Goal: Information Seeking & Learning: Learn about a topic

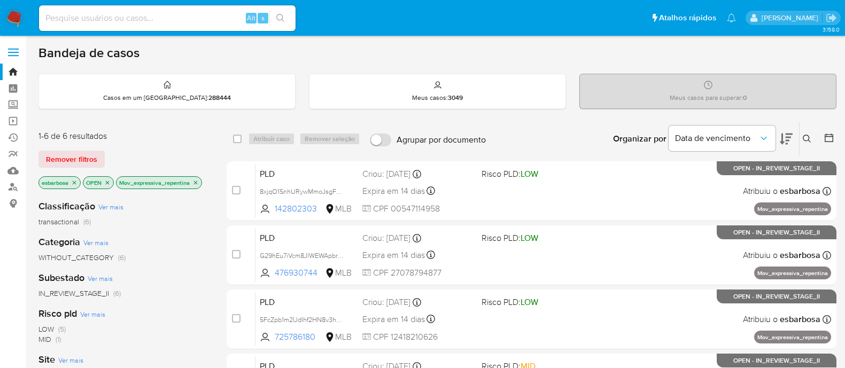
scroll to position [66, 0]
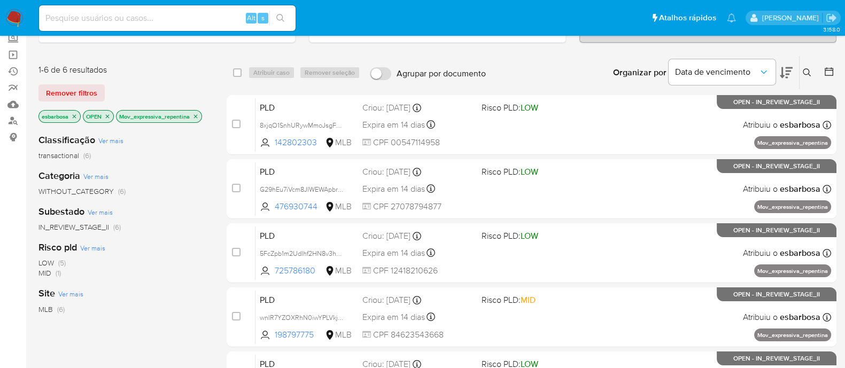
click at [14, 17] on img at bounding box center [14, 18] width 18 height 18
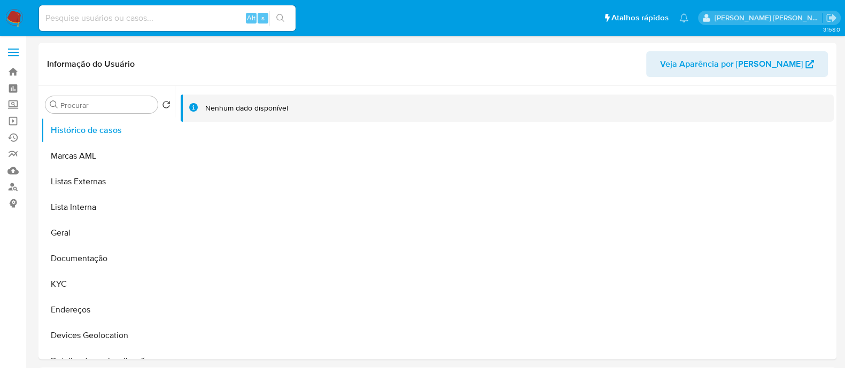
select select "10"
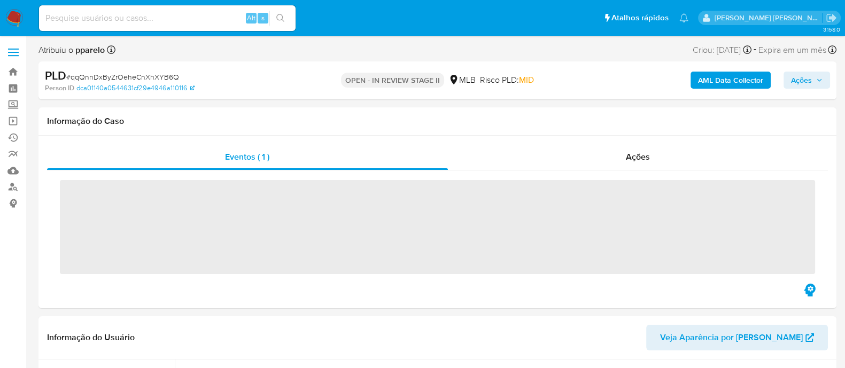
click at [190, 14] on input at bounding box center [167, 18] width 257 height 14
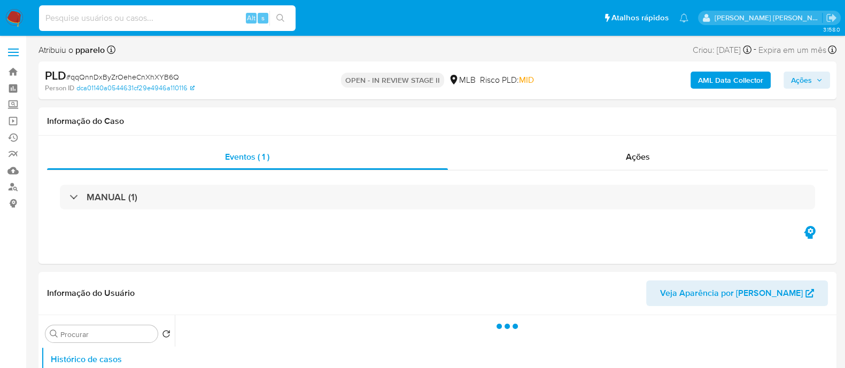
paste input "81d7ddc0f2d5e2d3e14d180ee64602d1"
type input "81d7ddc0f2d5e2d3e14d180ee64602d1"
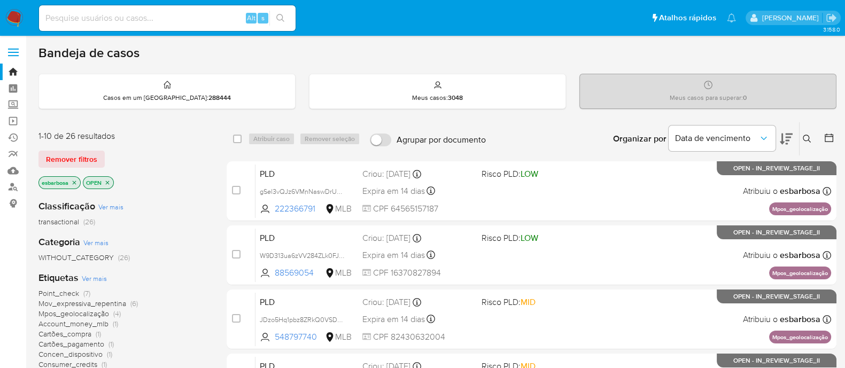
click at [187, 9] on div "Alt s" at bounding box center [167, 18] width 257 height 26
click at [190, 20] on input at bounding box center [167, 18] width 257 height 14
paste input "3Kg2n241cTZqgRE69yJFYiH3"
type input "3Kg2n241cTZqgRE69yJFYiH3"
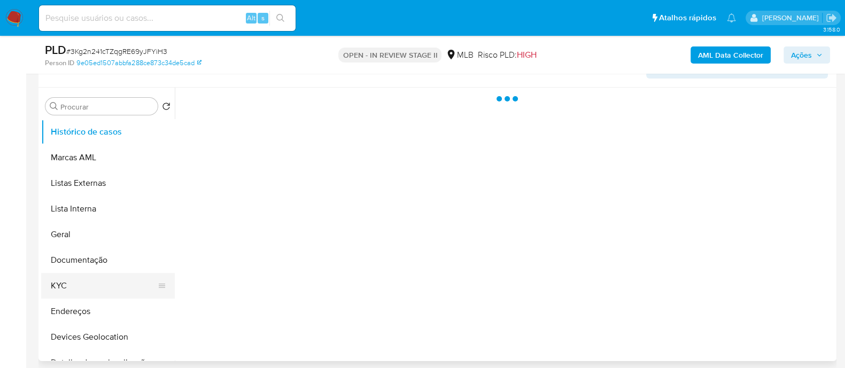
scroll to position [267, 0]
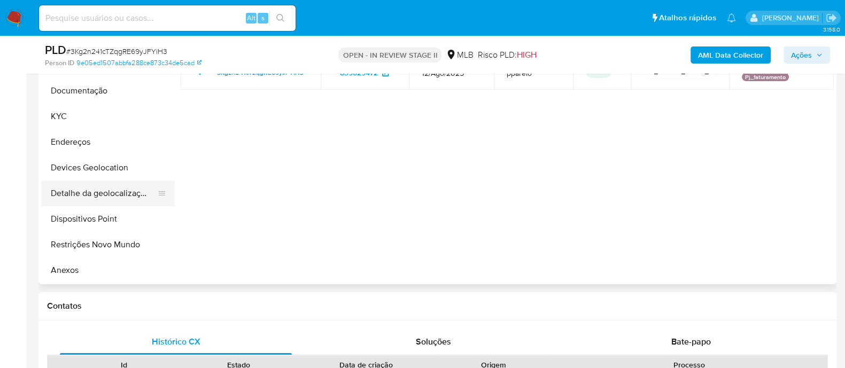
select select "10"
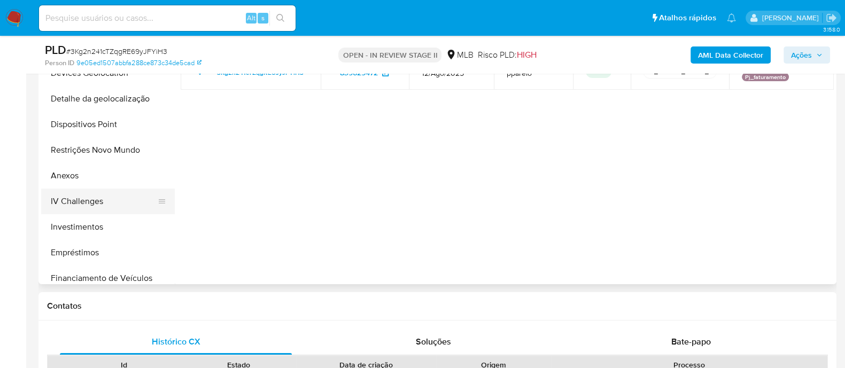
scroll to position [200, 0]
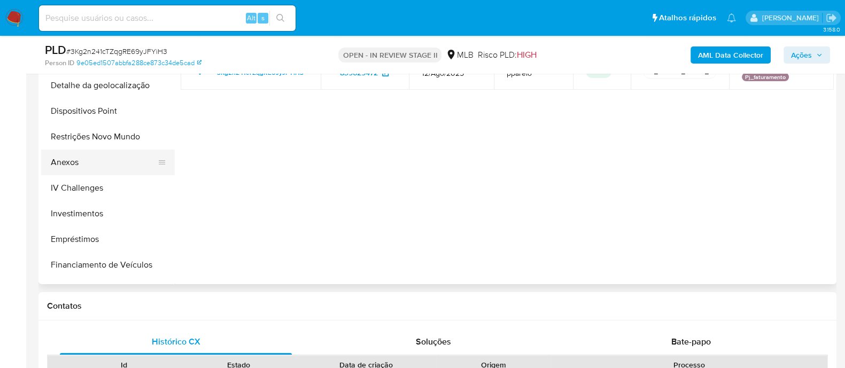
click at [71, 161] on button "Anexos" at bounding box center [103, 163] width 125 height 26
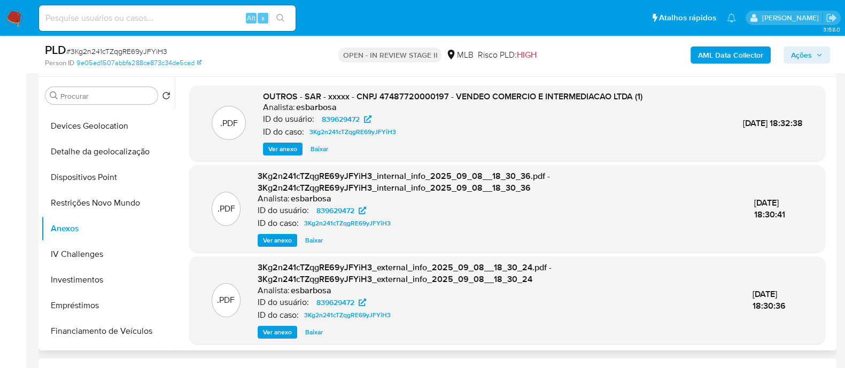
click at [283, 148] on span "Ver anexo" at bounding box center [282, 149] width 29 height 11
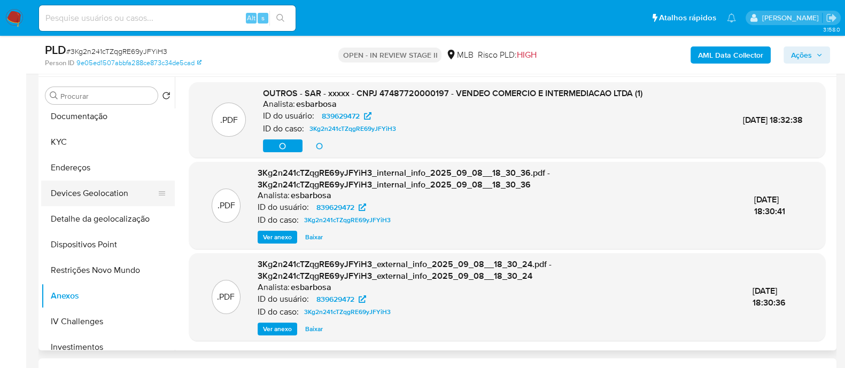
scroll to position [66, 0]
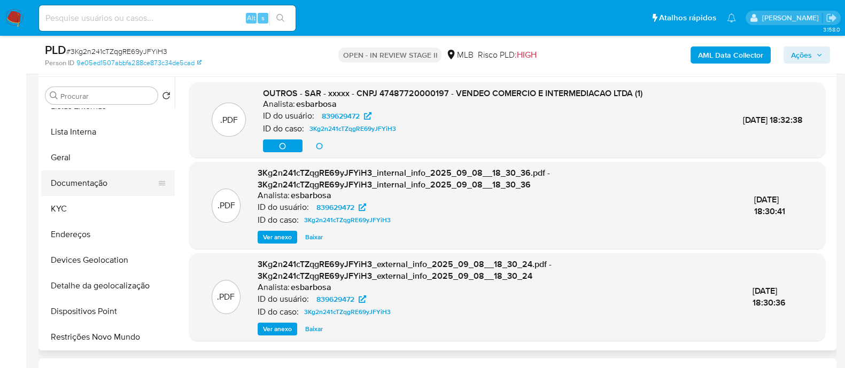
click at [85, 181] on button "Documentação" at bounding box center [103, 184] width 125 height 26
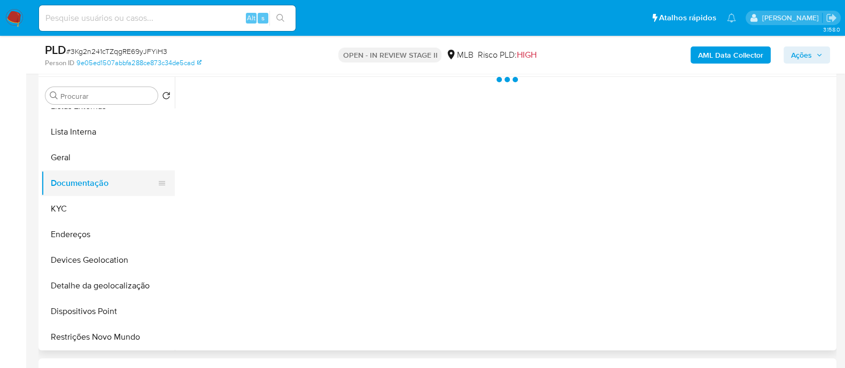
scroll to position [0, 0]
click at [88, 207] on button "KYC" at bounding box center [103, 209] width 125 height 26
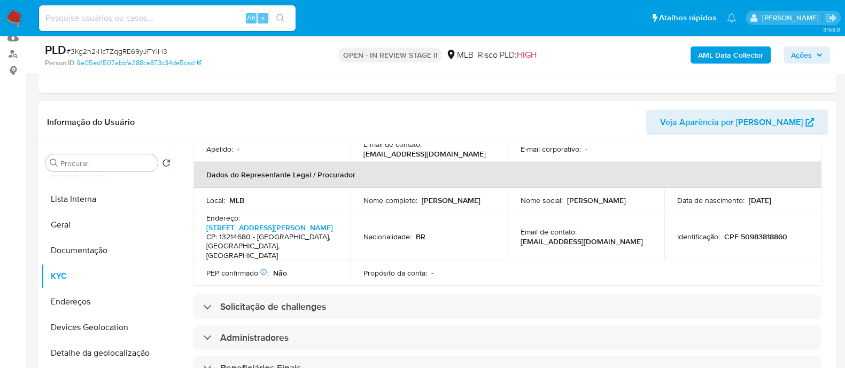
scroll to position [334, 0]
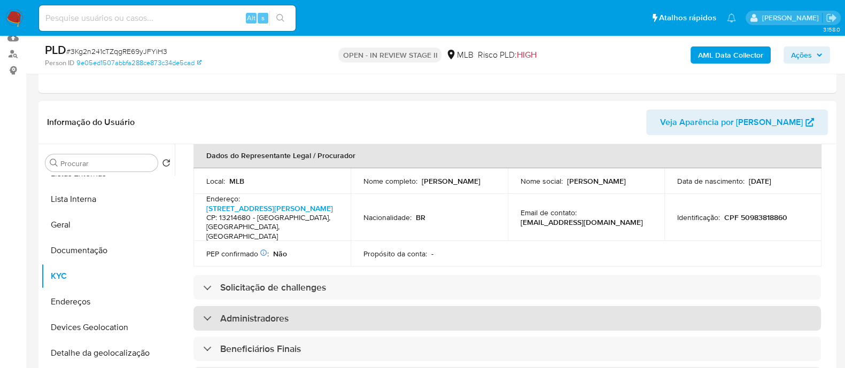
click at [263, 316] on h3 "Administradores" at bounding box center [254, 319] width 68 height 12
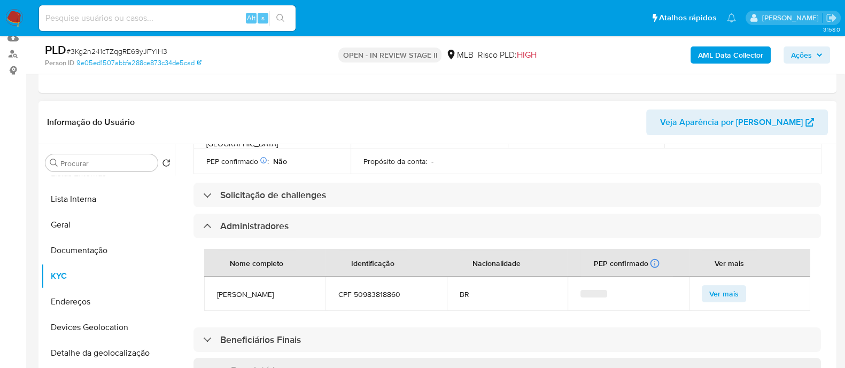
scroll to position [467, 0]
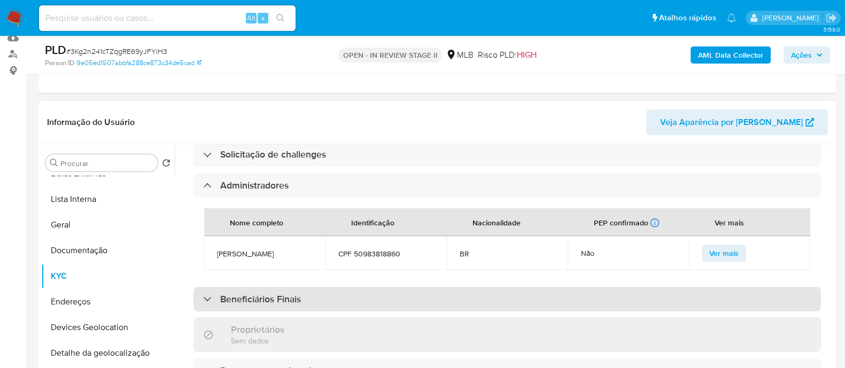
click at [248, 305] on h3 "Beneficiários Finais" at bounding box center [260, 299] width 81 height 12
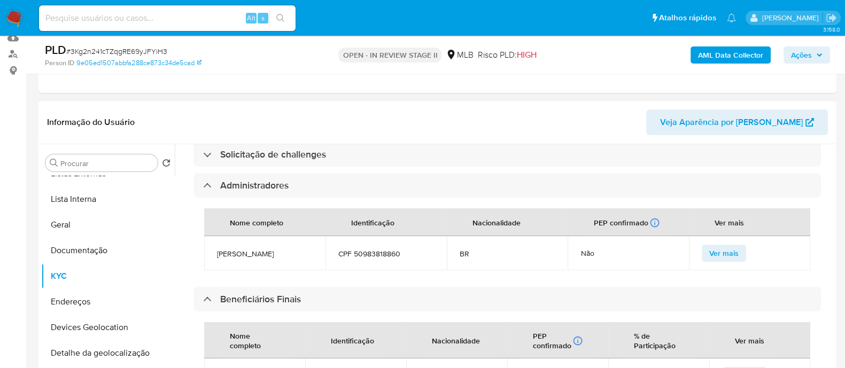
scroll to position [534, 0]
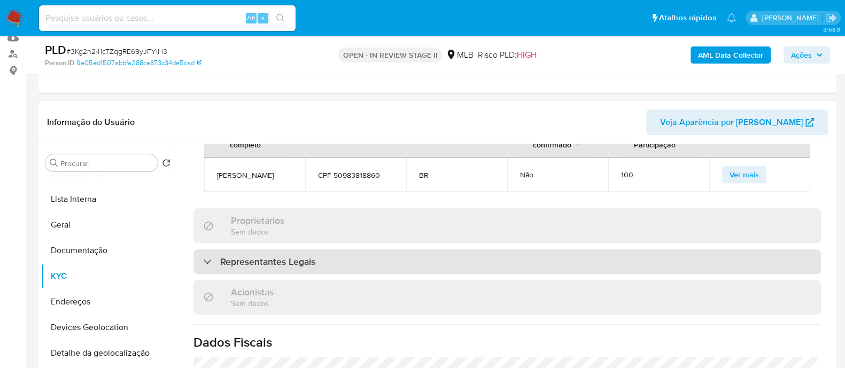
click at [314, 268] on h3 "Representantes Legais" at bounding box center [267, 262] width 95 height 12
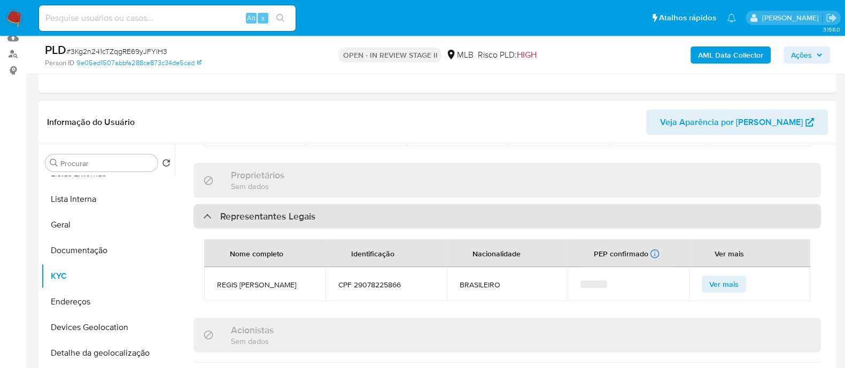
scroll to position [735, 0]
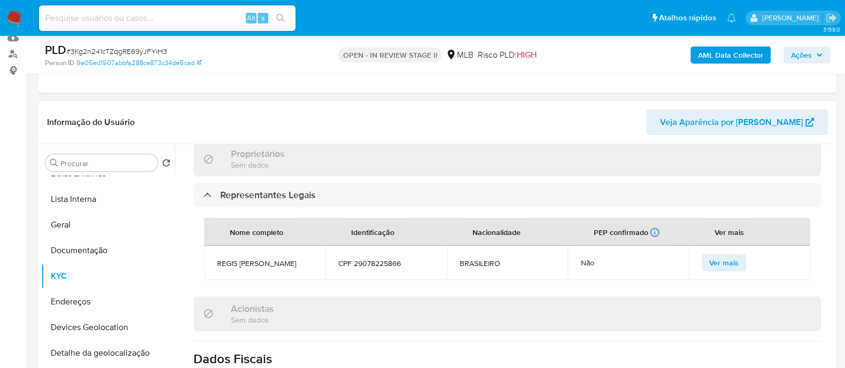
drag, startPoint x: 305, startPoint y: 283, endPoint x: 216, endPoint y: 282, distance: 88.2
click at [217, 268] on span "REGIS EDUARDO LOSCHI" at bounding box center [265, 264] width 96 height 10
copy span "REGIS EDUARDO LOSCHI"
click at [76, 255] on button "Documentação" at bounding box center [103, 251] width 125 height 26
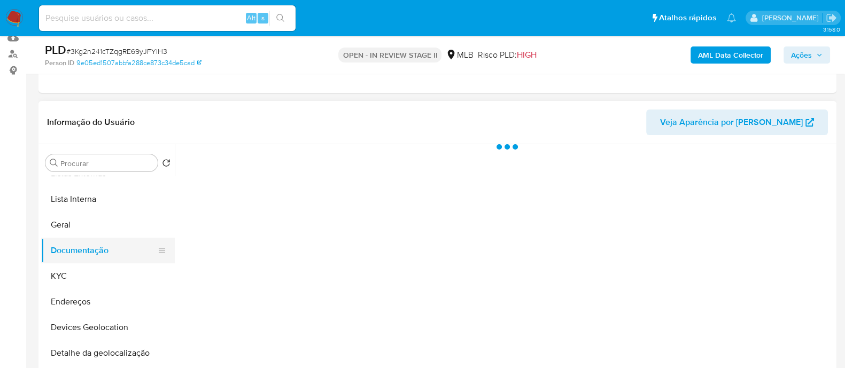
scroll to position [0, 0]
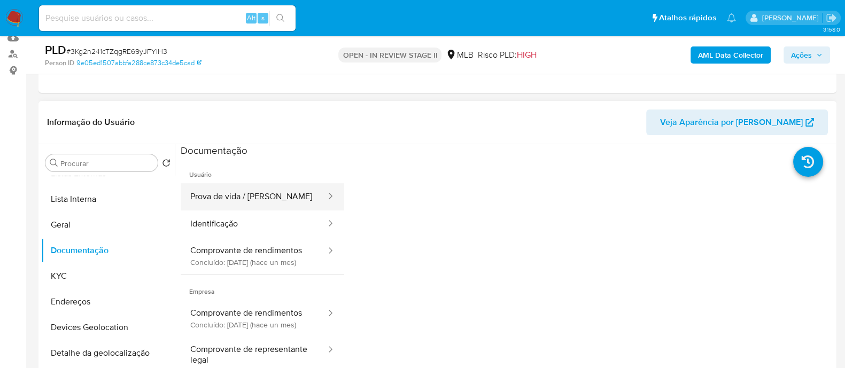
click at [260, 191] on button "Prova de vida / Selfie" at bounding box center [254, 196] width 146 height 27
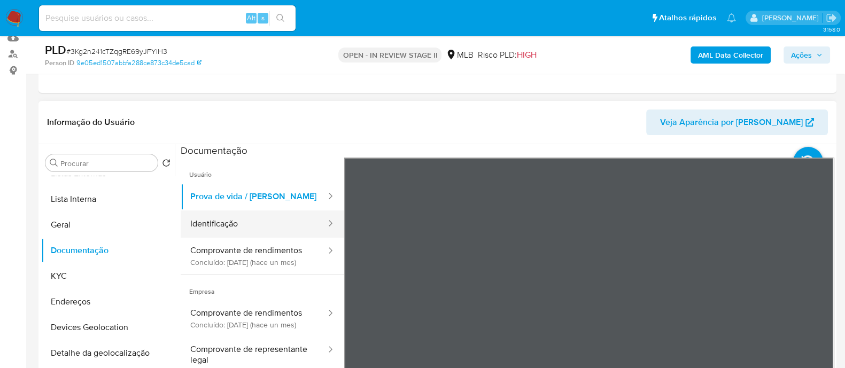
click at [246, 231] on button "Identificação" at bounding box center [254, 224] width 146 height 27
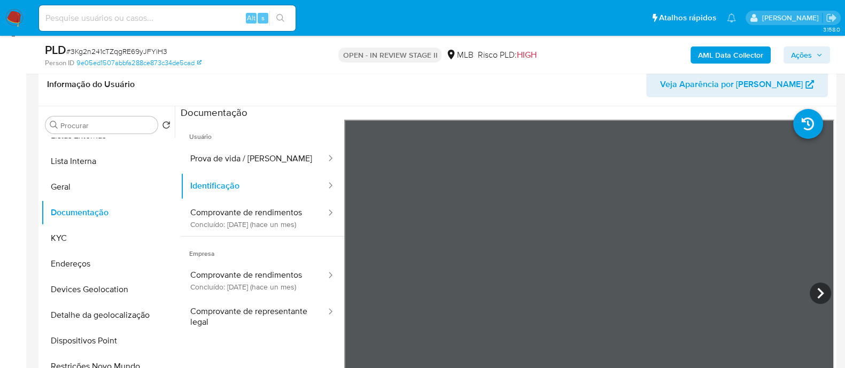
scroll to position [200, 0]
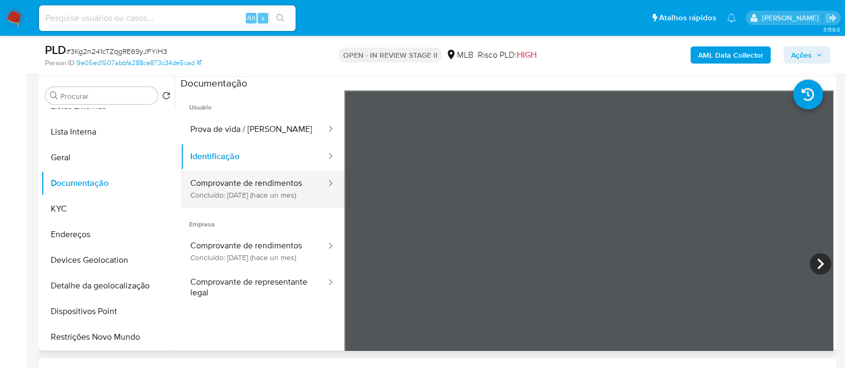
click at [263, 193] on button "Comprovante de rendimentos Concluído: 06/08/2025 (hace un mes)" at bounding box center [254, 189] width 146 height 36
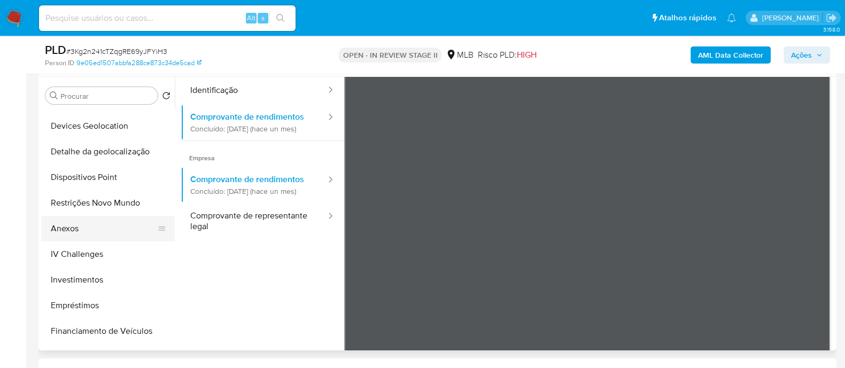
click at [71, 237] on button "Anexos" at bounding box center [103, 229] width 125 height 26
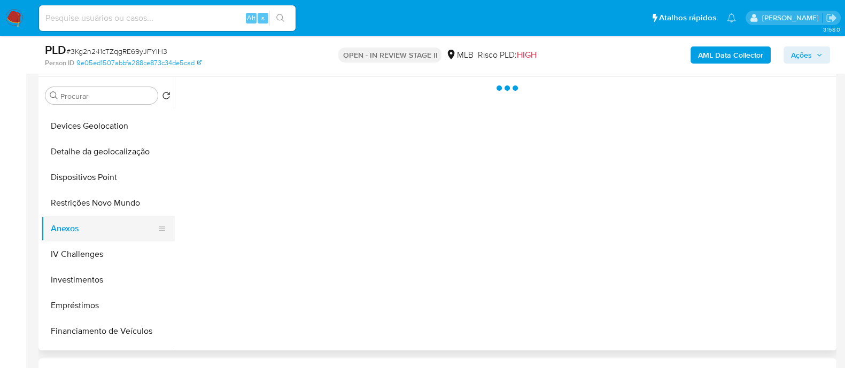
scroll to position [0, 0]
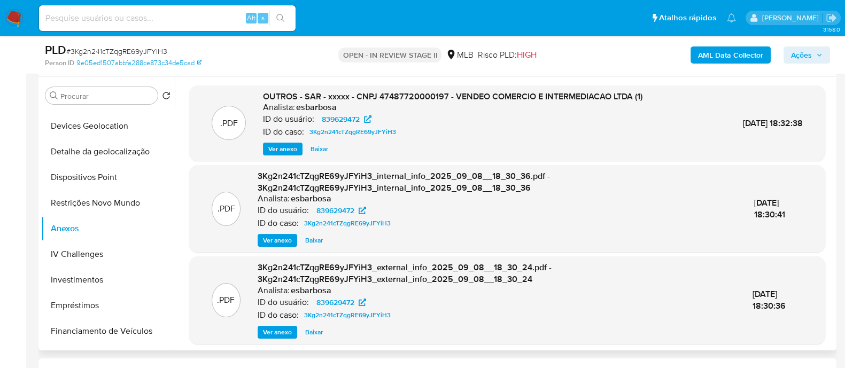
click at [281, 146] on span "Ver anexo" at bounding box center [282, 149] width 29 height 11
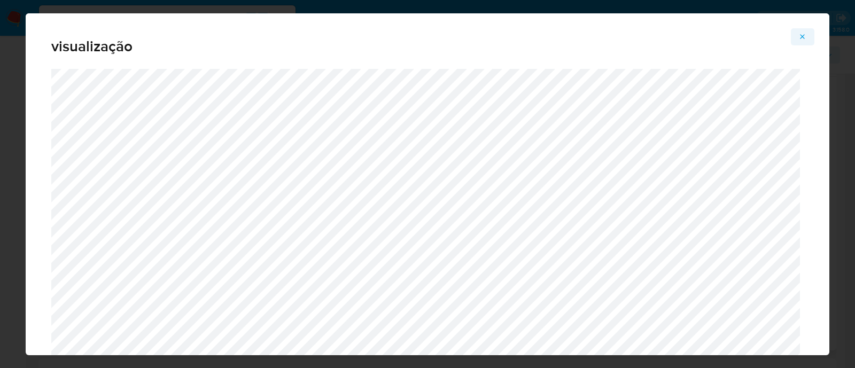
click at [804, 37] on icon "Attachment preview" at bounding box center [803, 36] width 5 height 5
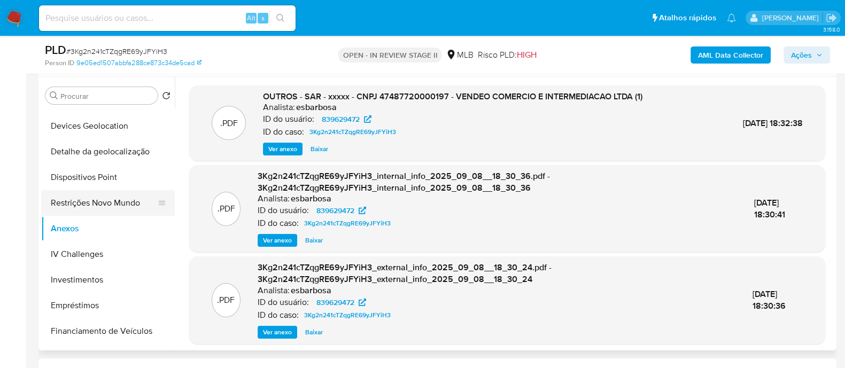
scroll to position [133, 0]
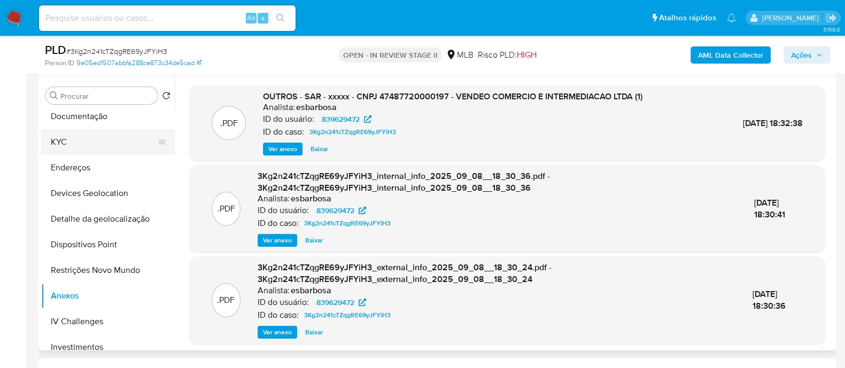
click at [63, 141] on button "KYC" at bounding box center [103, 142] width 125 height 26
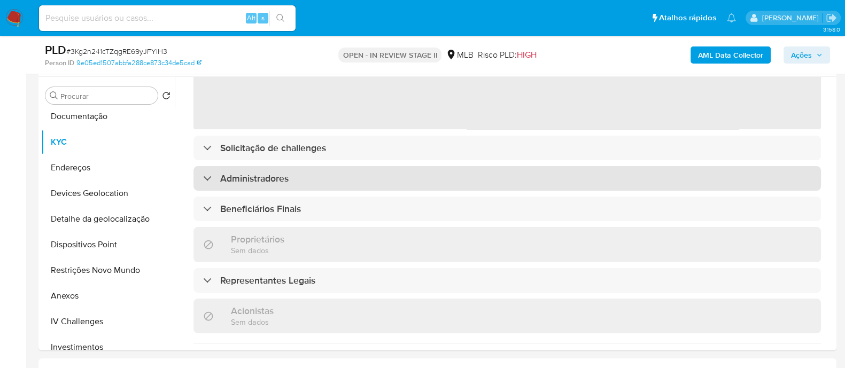
click at [264, 181] on div "‌ Solicitação de challenges Administradores Beneficiários Finais Proprietários …" at bounding box center [507, 290] width 628 height 591
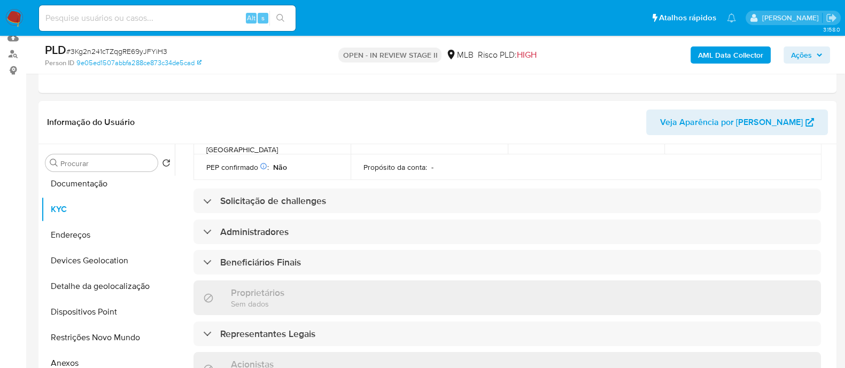
scroll to position [385, 0]
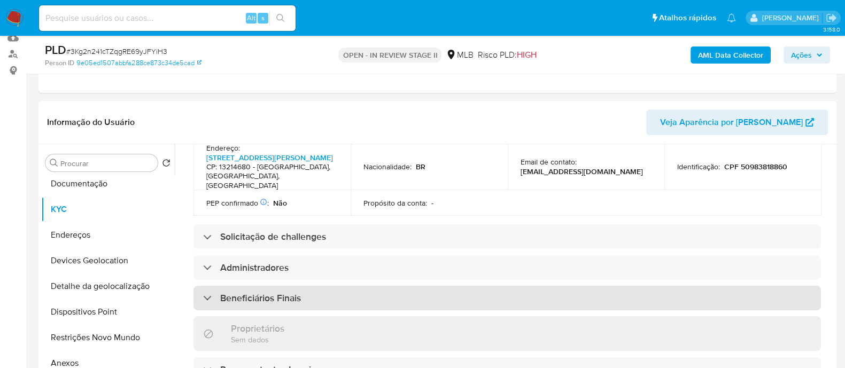
click at [263, 300] on h3 "Beneficiários Finais" at bounding box center [260, 298] width 81 height 12
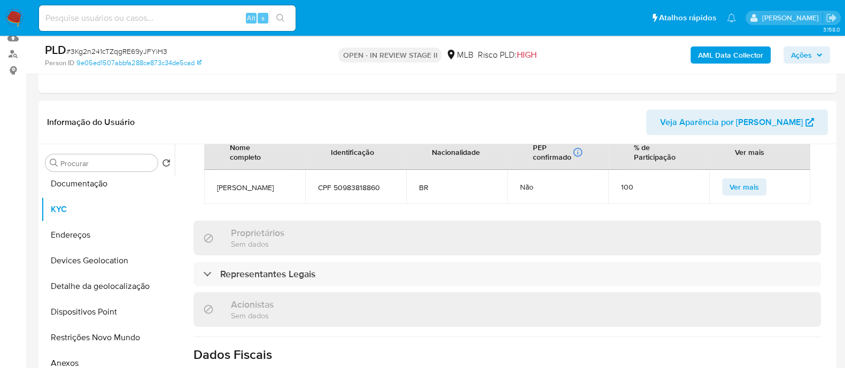
scroll to position [585, 0]
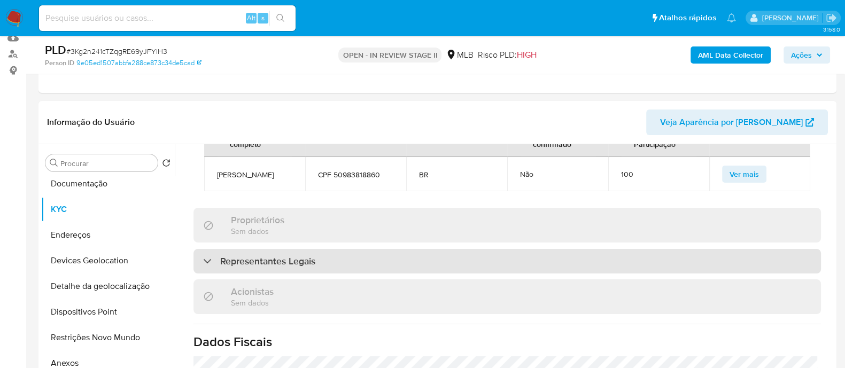
click at [281, 274] on div "Representantes Legais" at bounding box center [507, 261] width 628 height 25
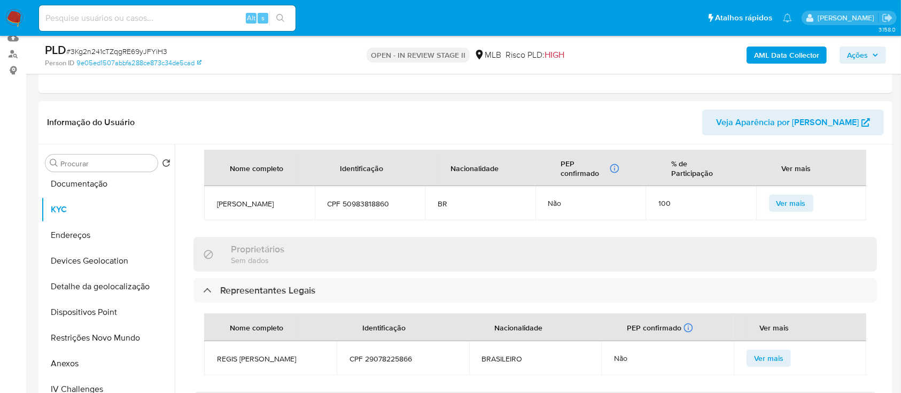
scroll to position [549, 0]
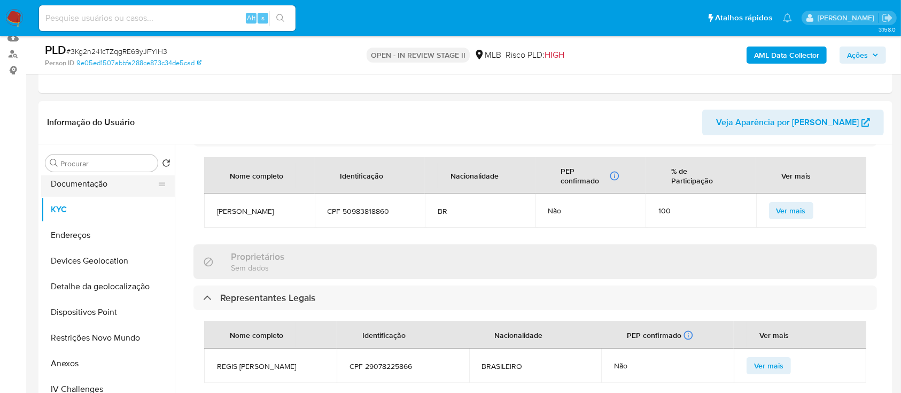
click at [104, 188] on button "Documentação" at bounding box center [103, 184] width 125 height 26
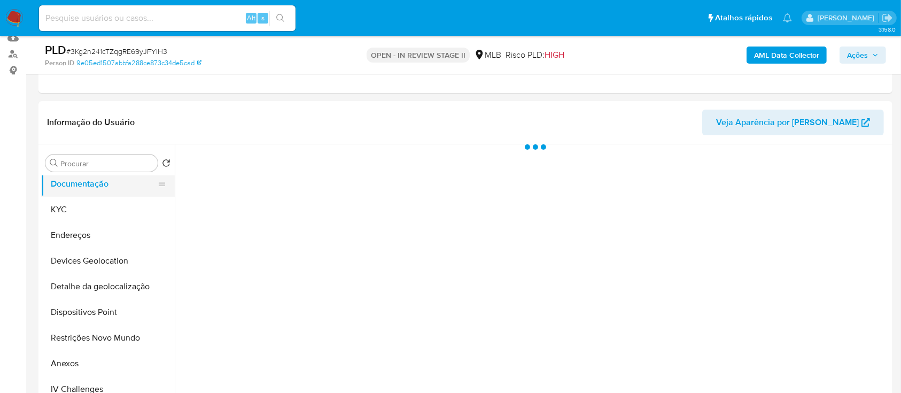
scroll to position [0, 0]
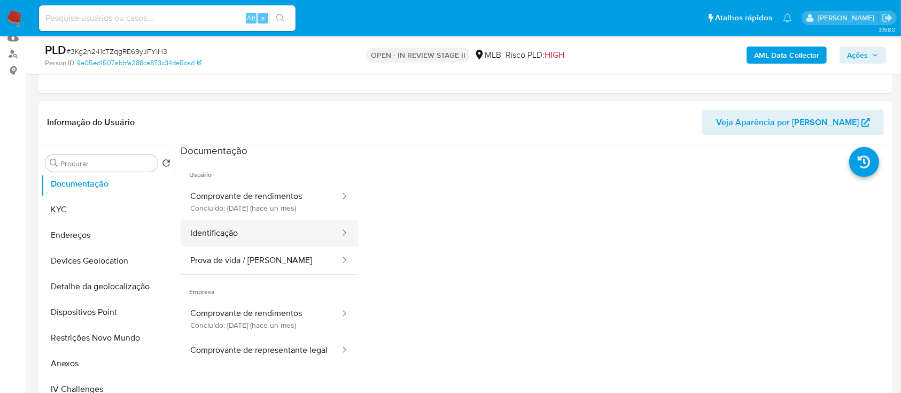
click at [251, 230] on button "Identificação" at bounding box center [261, 233] width 160 height 27
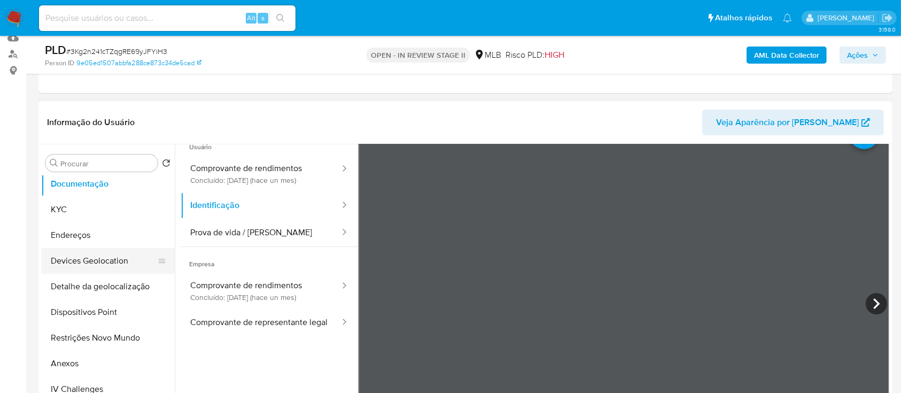
scroll to position [71, 0]
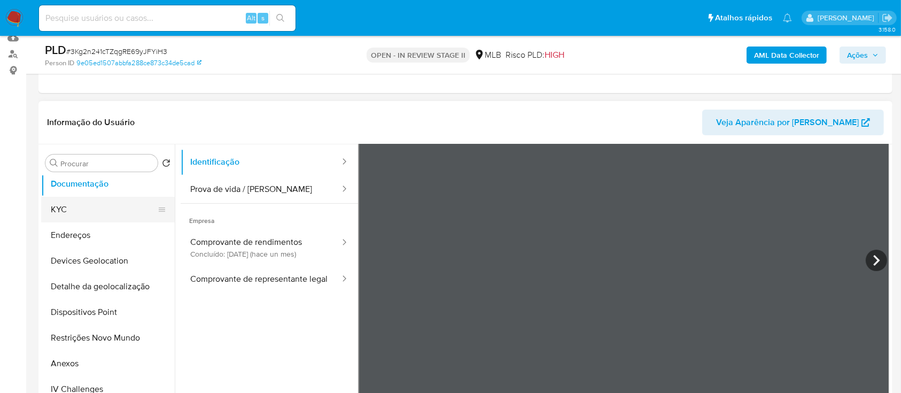
click at [83, 212] on button "KYC" at bounding box center [103, 210] width 125 height 26
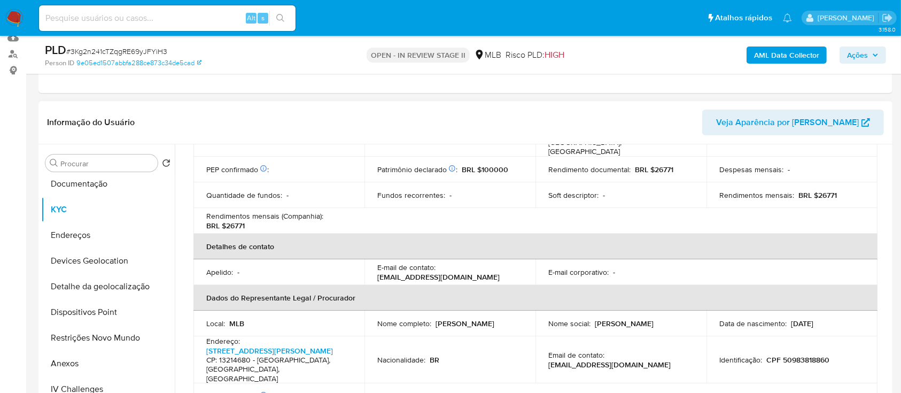
scroll to position [469, 0]
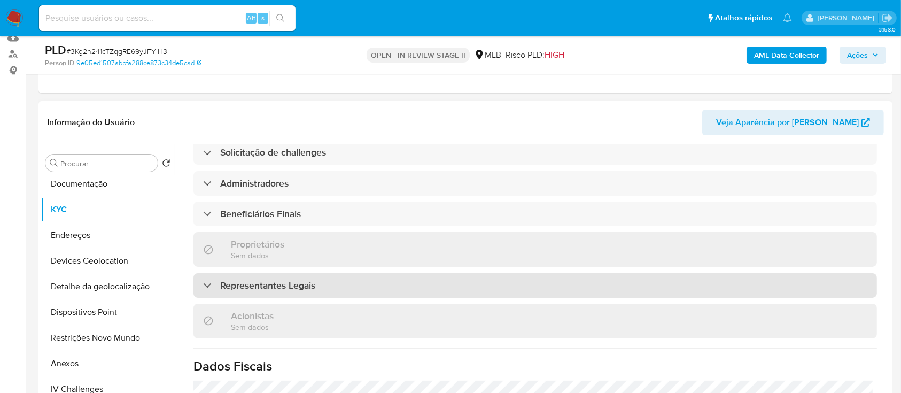
click at [291, 280] on h3 "Representantes Legais" at bounding box center [267, 286] width 95 height 12
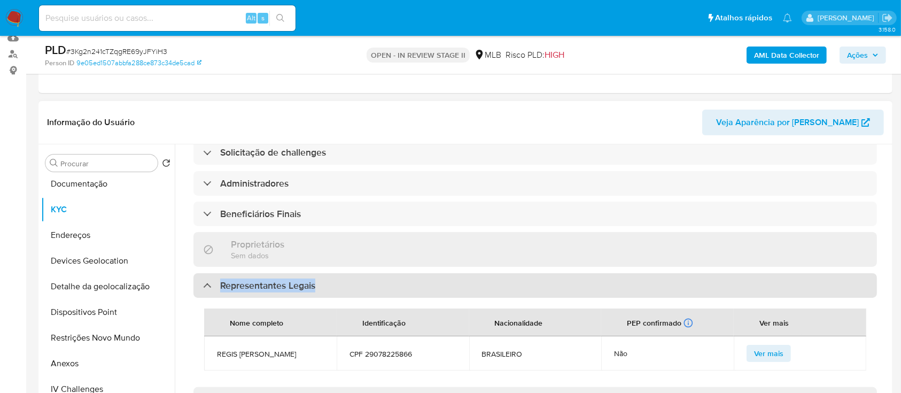
drag, startPoint x: 338, startPoint y: 266, endPoint x: 218, endPoint y: 269, distance: 119.8
click at [218, 273] on div "Representantes Legais" at bounding box center [535, 285] width 684 height 25
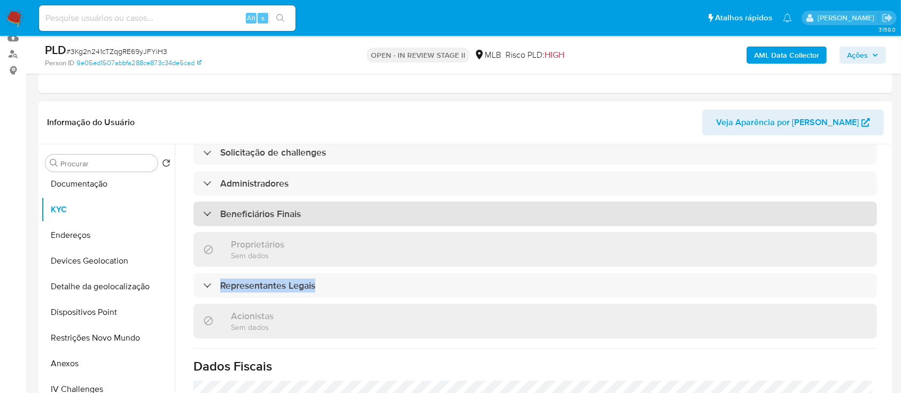
copy h3 "Representantes Legais"
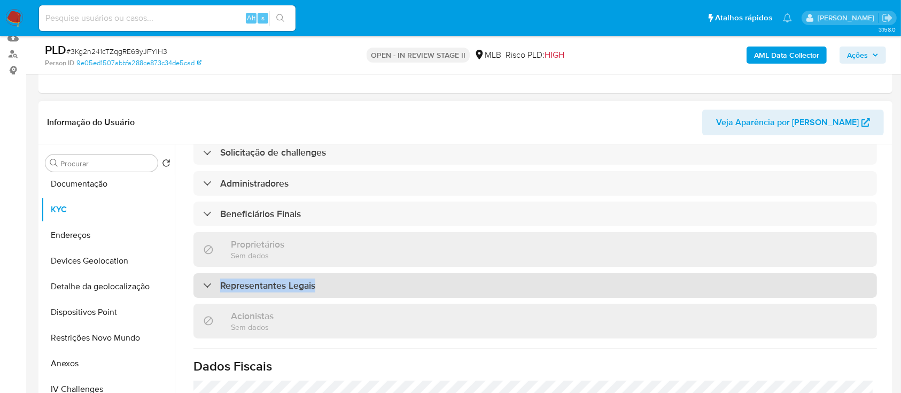
click at [337, 273] on div "Representantes Legais" at bounding box center [535, 285] width 684 height 25
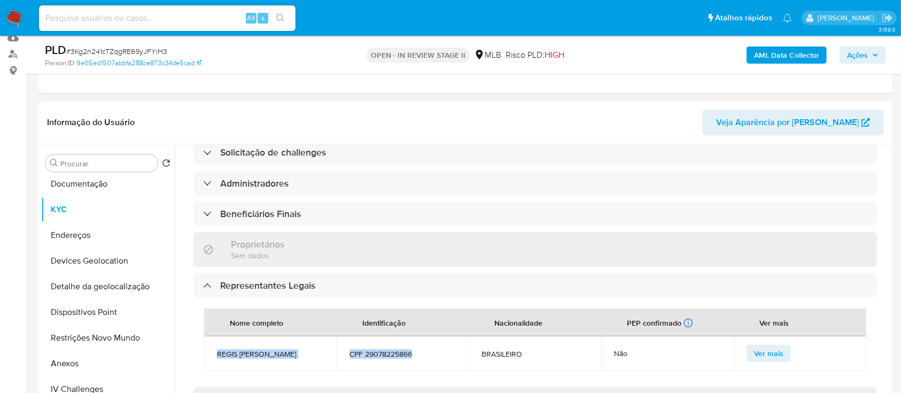
drag, startPoint x: 428, startPoint y: 336, endPoint x: 215, endPoint y: 335, distance: 212.2
click at [215, 336] on tr "REGIS EDUARDO LOSCHI CPF 29078225866 BRASILEIRO Não Ver mais" at bounding box center [535, 353] width 662 height 34
copy tr "REGIS EDUARDO LOSCHI CPF 29078225866"
click at [83, 185] on button "Documentação" at bounding box center [103, 184] width 125 height 26
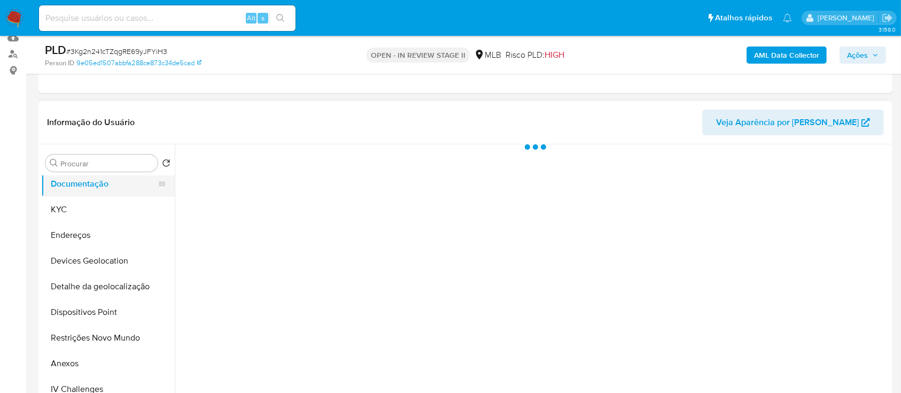
scroll to position [0, 0]
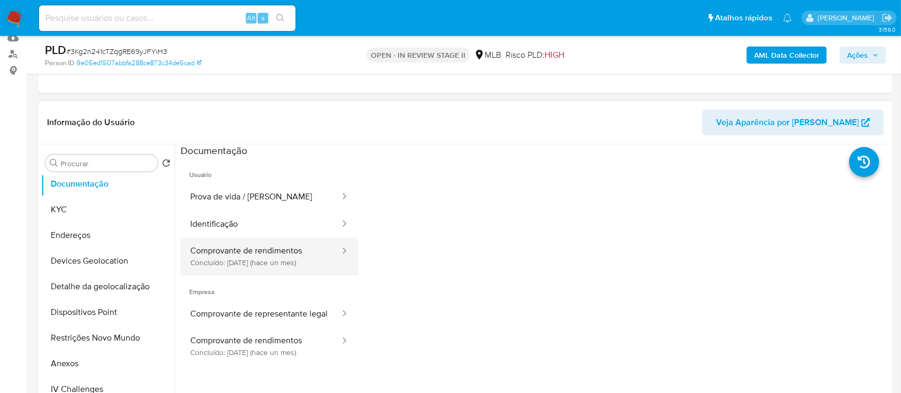
click at [262, 259] on button "Comprovante de rendimentos Concluído: 06/08/2025 (hace un mes)" at bounding box center [261, 256] width 160 height 36
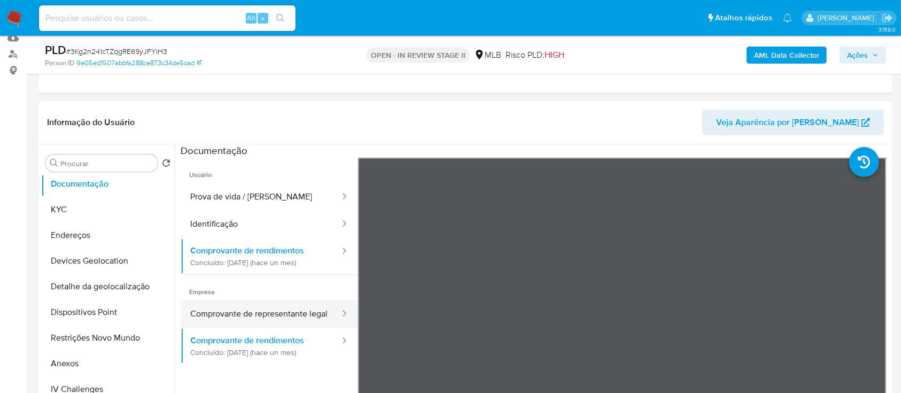
click at [243, 317] on button "Comprovante de representante legal" at bounding box center [261, 313] width 160 height 27
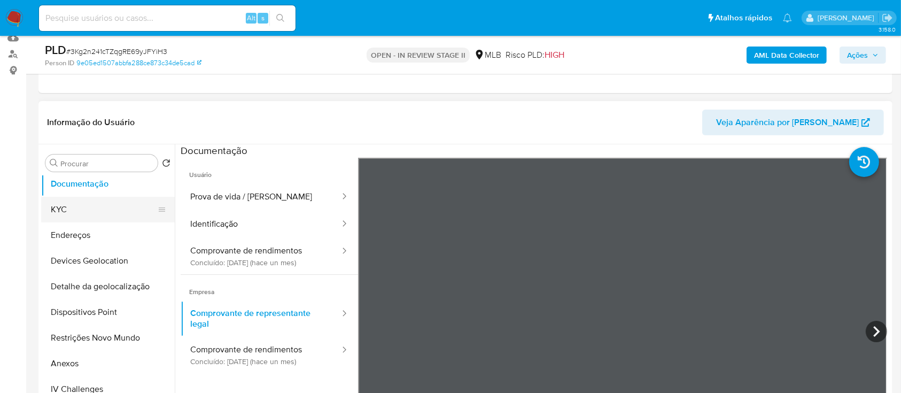
click at [94, 207] on button "KYC" at bounding box center [103, 210] width 125 height 26
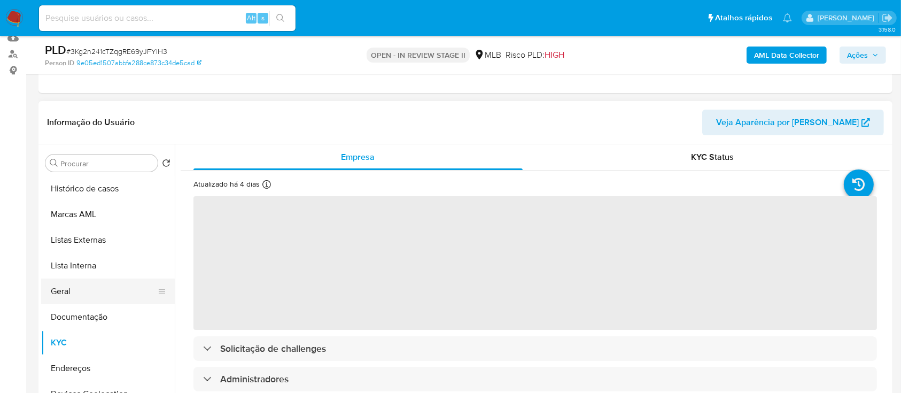
click at [93, 284] on button "Geral" at bounding box center [103, 291] width 125 height 26
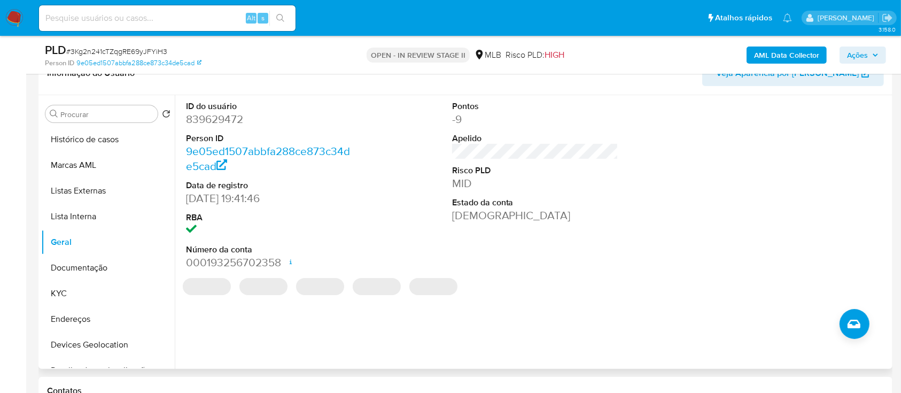
scroll to position [205, 0]
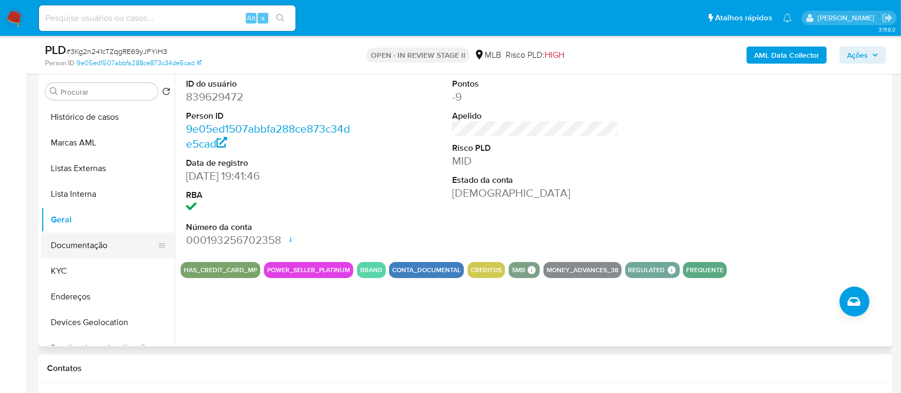
click at [100, 249] on button "Documentação" at bounding box center [103, 246] width 125 height 26
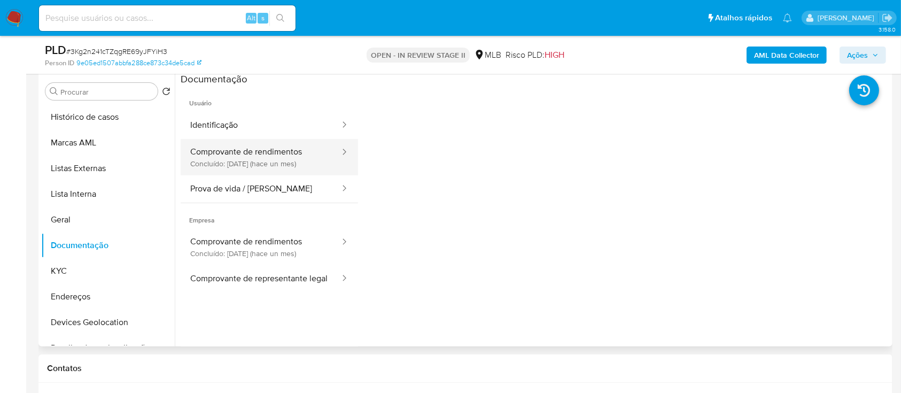
click at [260, 151] on button "Comprovante de rendimentos Concluído: 06/08/2025 (hace un mes)" at bounding box center [261, 157] width 160 height 36
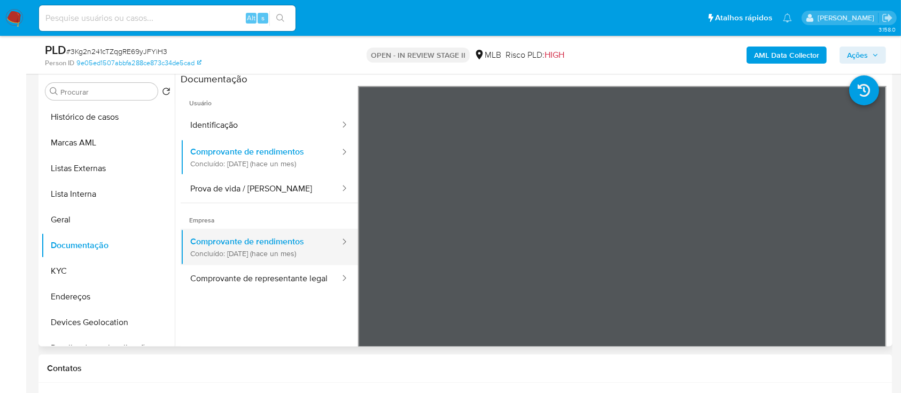
click at [279, 244] on button "Comprovante de rendimentos Concluído: 06/08/2025 (hace un mes)" at bounding box center [261, 247] width 160 height 36
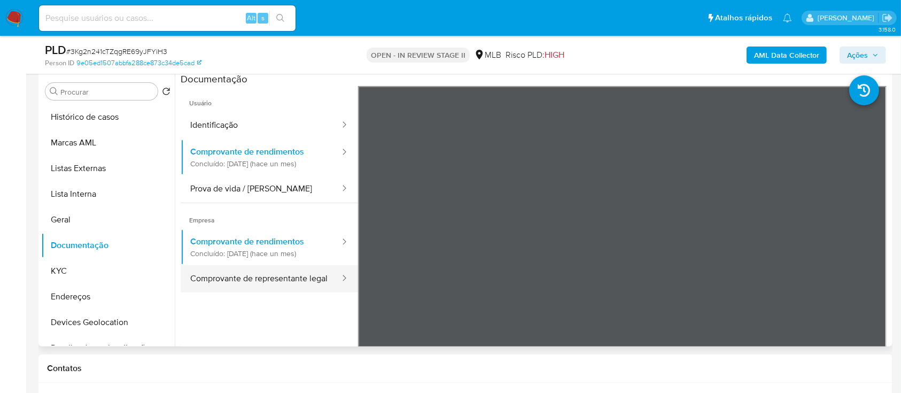
click at [271, 278] on button "Comprovante de representante legal" at bounding box center [261, 278] width 160 height 27
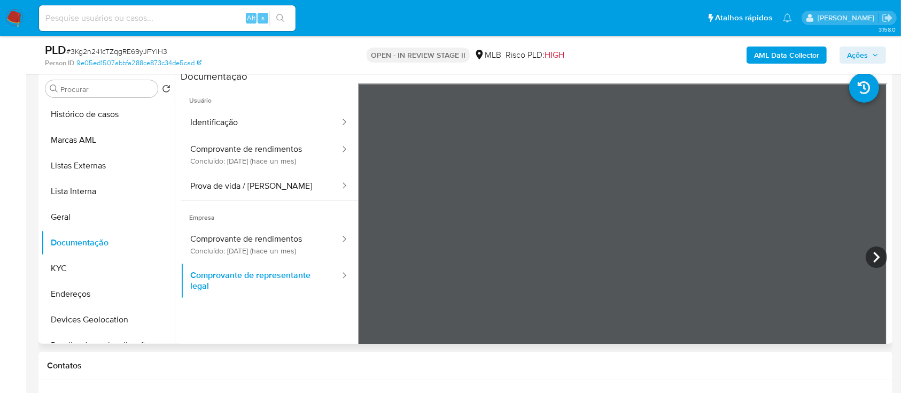
scroll to position [214, 0]
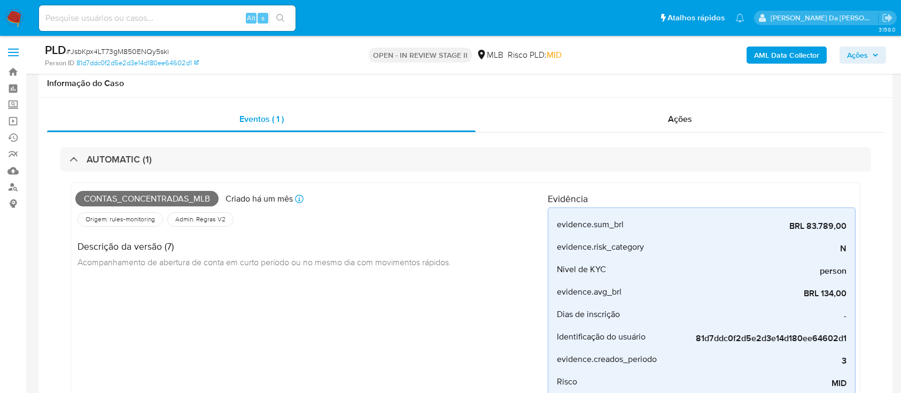
select select "100"
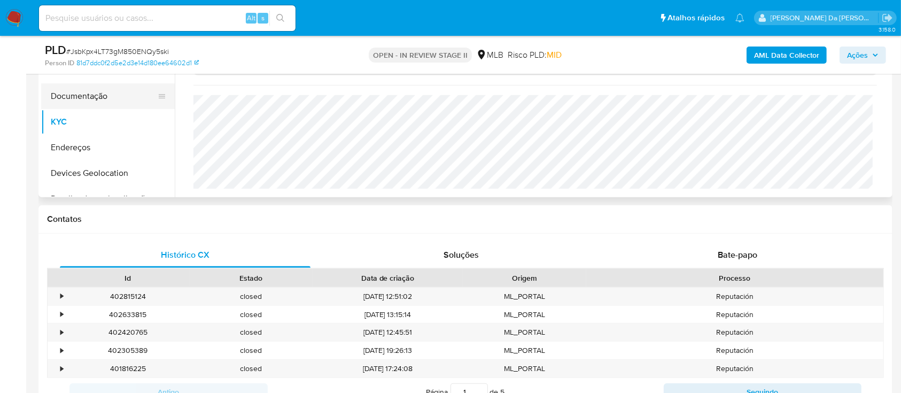
scroll to position [498, 0]
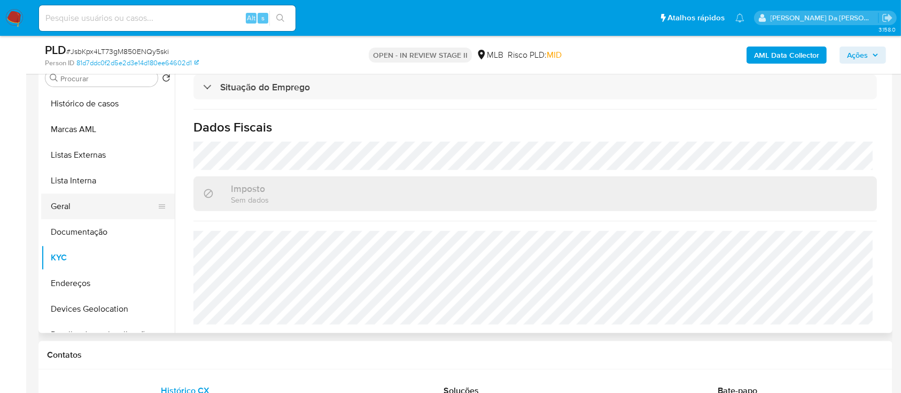
click at [85, 207] on button "Geral" at bounding box center [103, 206] width 125 height 26
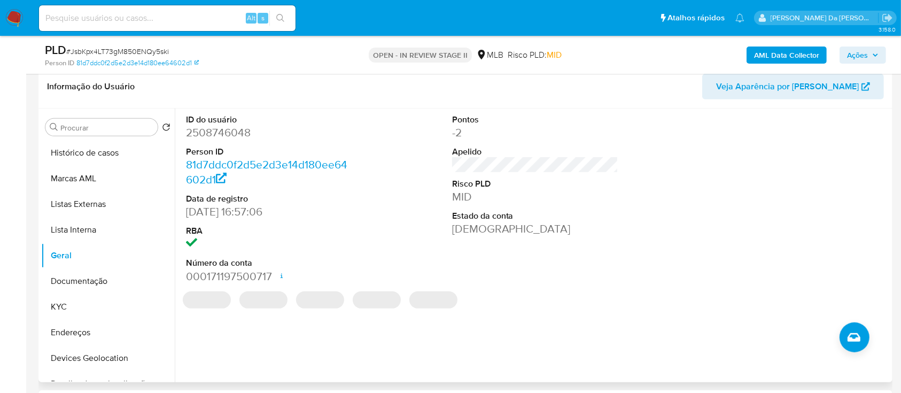
scroll to position [427, 0]
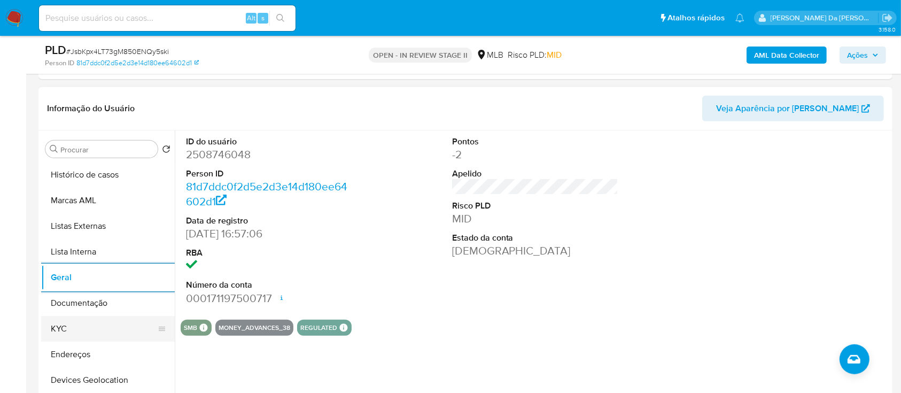
click at [76, 335] on button "KYC" at bounding box center [103, 329] width 125 height 26
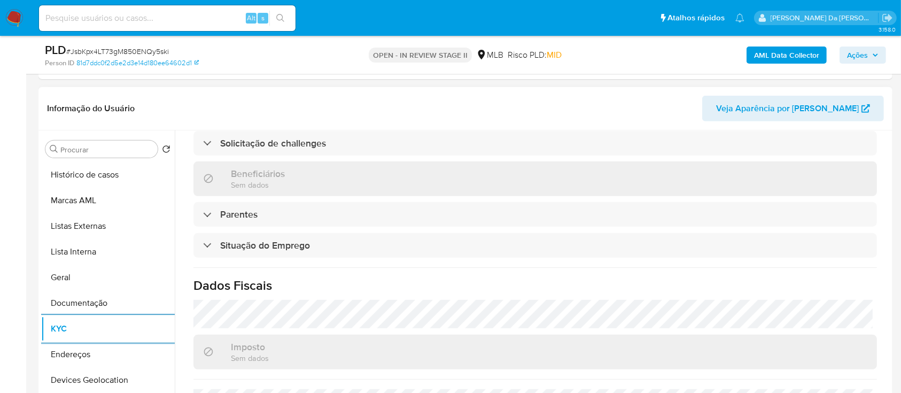
scroll to position [467, 0]
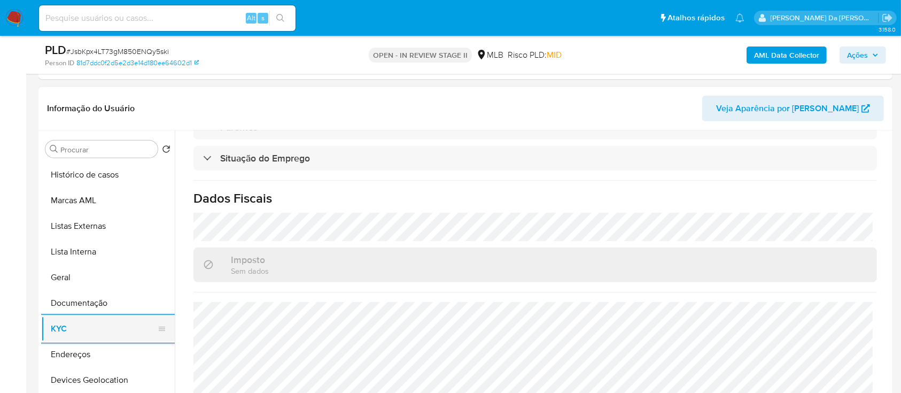
click at [102, 379] on button "Devices Geolocation" at bounding box center [108, 380] width 134 height 26
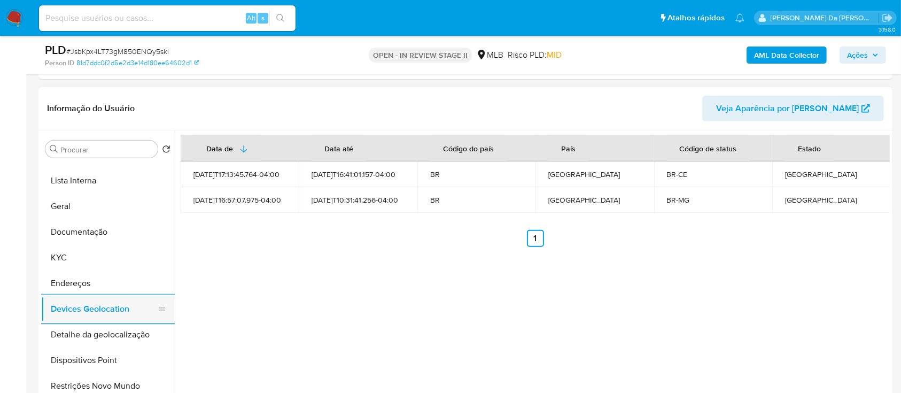
scroll to position [142, 0]
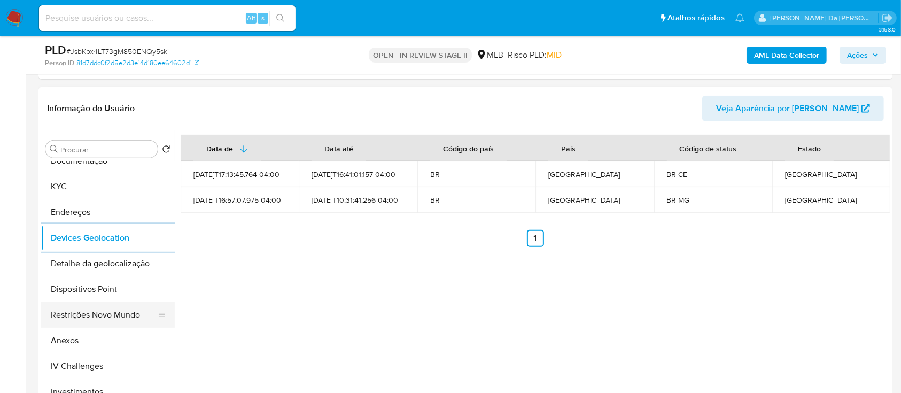
click at [104, 319] on button "Restrições Novo Mundo" at bounding box center [103, 315] width 125 height 26
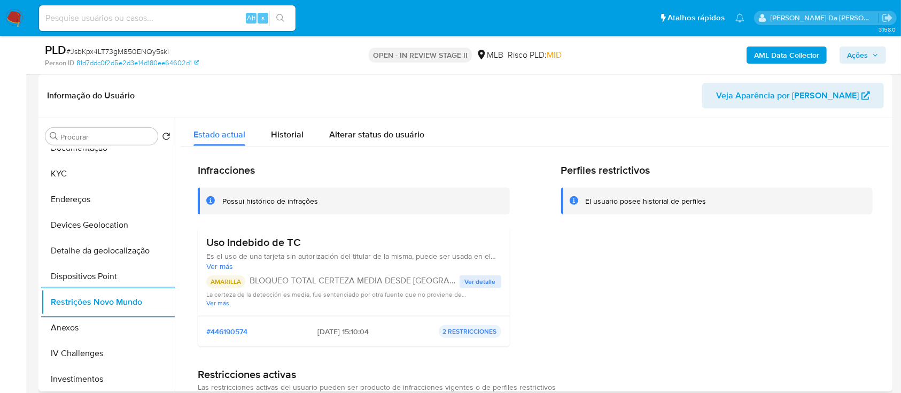
click at [483, 279] on span "Ver detalle" at bounding box center [480, 281] width 31 height 11
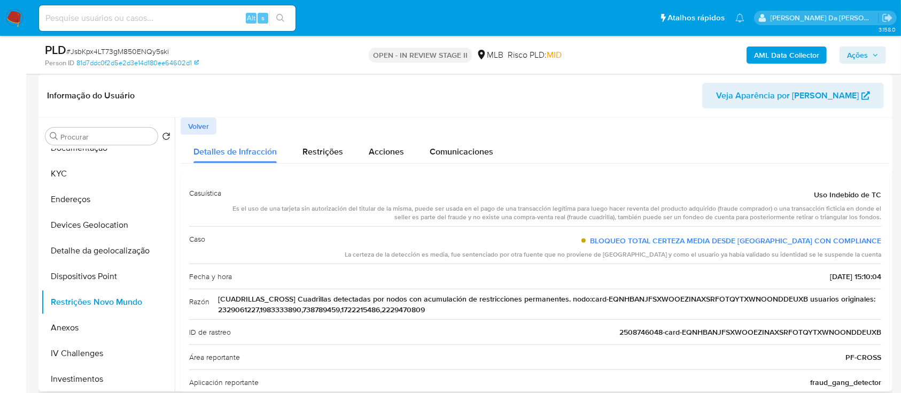
drag, startPoint x: 809, startPoint y: 195, endPoint x: 862, endPoint y: 199, distance: 53.6
click at [862, 199] on div "Uso Indebido de TC" at bounding box center [556, 194] width 652 height 19
click at [458, 154] on span "Comunicaciones" at bounding box center [462, 151] width 64 height 12
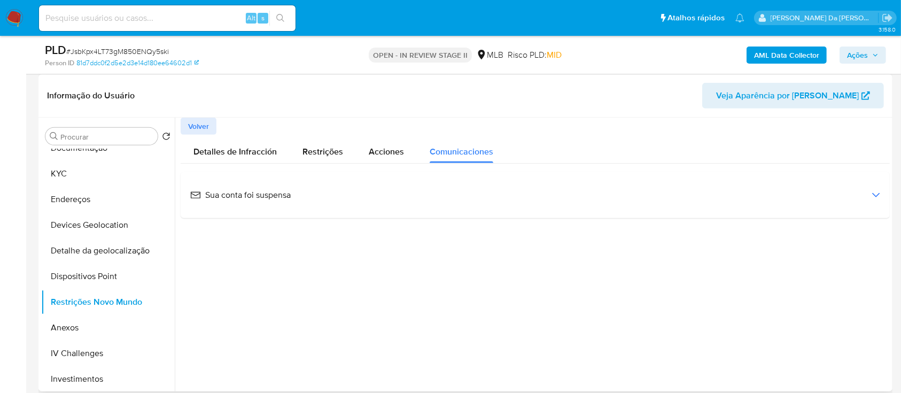
drag, startPoint x: 310, startPoint y: 197, endPoint x: 358, endPoint y: 205, distance: 48.3
click at [293, 199] on div "Sua conta foi suspensa" at bounding box center [535, 195] width 692 height 29
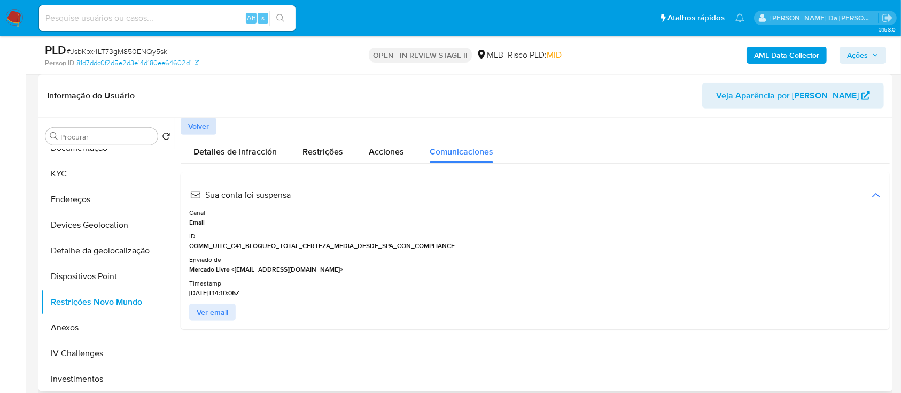
click at [201, 127] on span "Volver" at bounding box center [198, 126] width 21 height 15
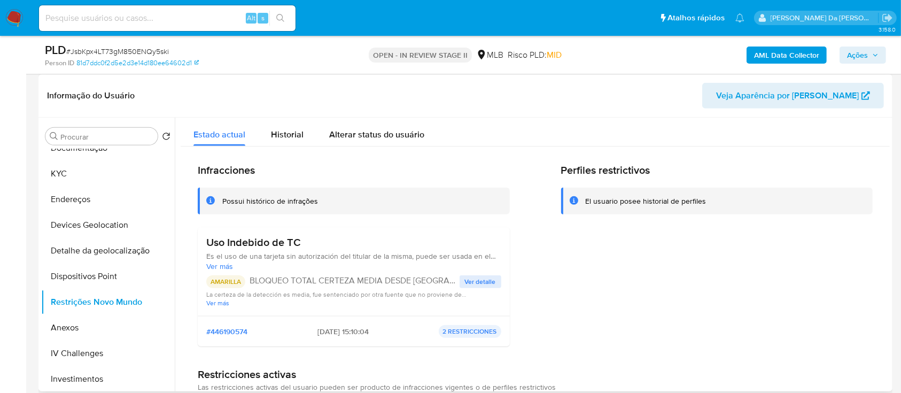
scroll to position [71, 0]
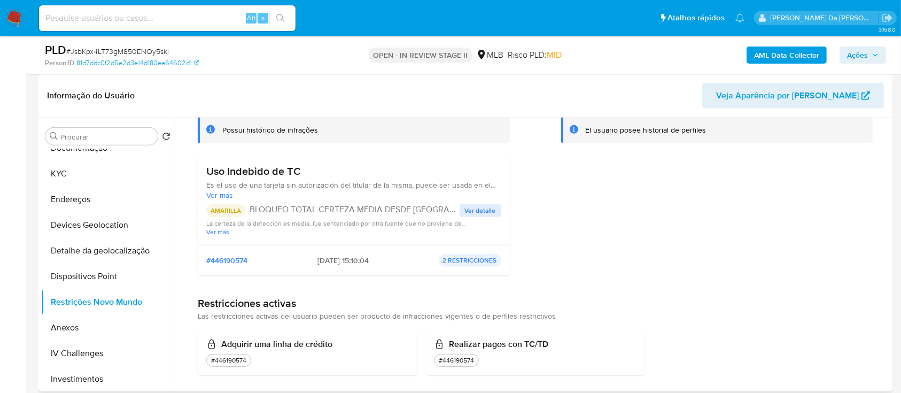
click at [475, 207] on span "Ver detalle" at bounding box center [480, 210] width 31 height 11
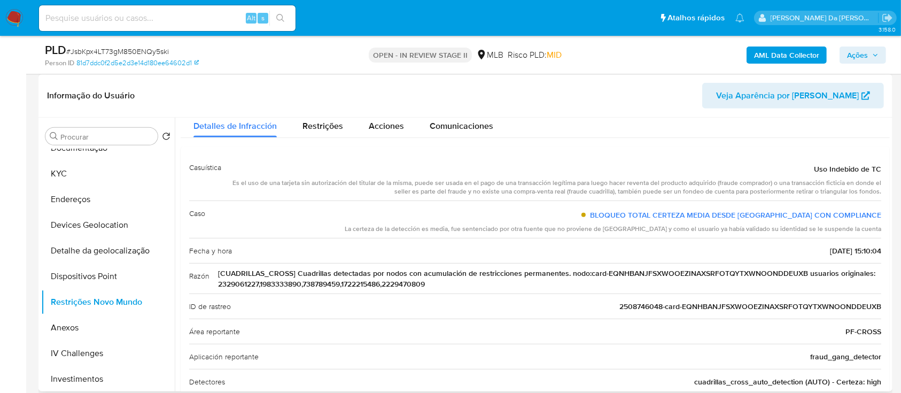
scroll to position [4, 0]
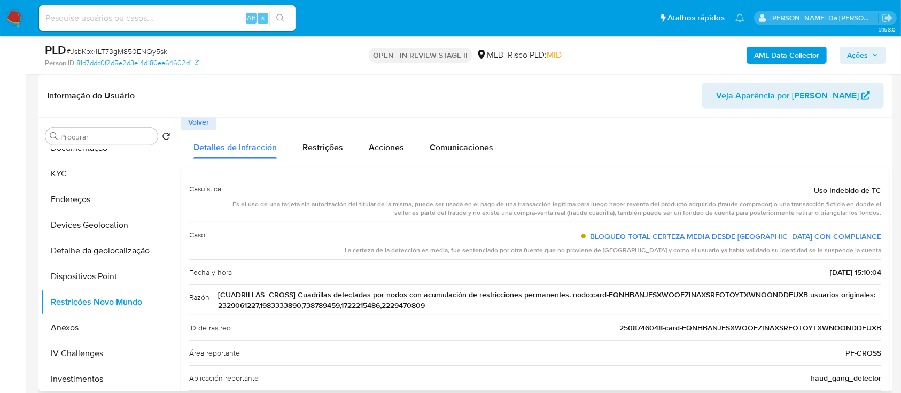
click at [198, 121] on span "Volver" at bounding box center [198, 121] width 21 height 15
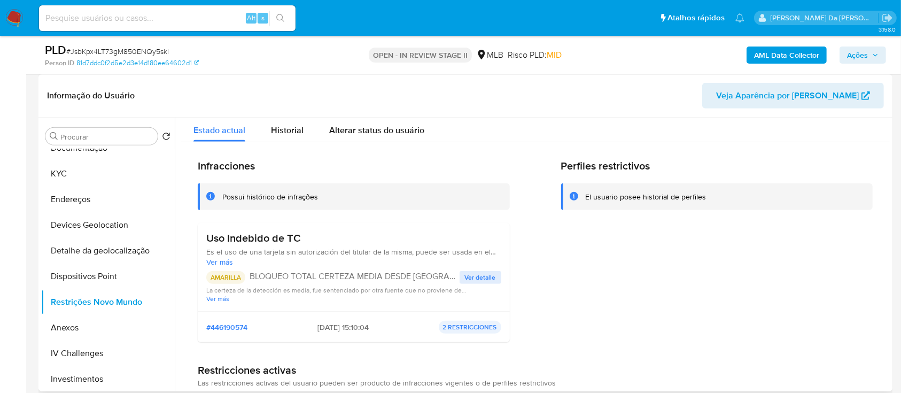
click at [458, 328] on p "2 RESTRICCIONES" at bounding box center [470, 327] width 63 height 13
click at [233, 327] on span "#446190574" at bounding box center [226, 327] width 41 height 10
click at [225, 264] on span "Ver más" at bounding box center [353, 262] width 295 height 10
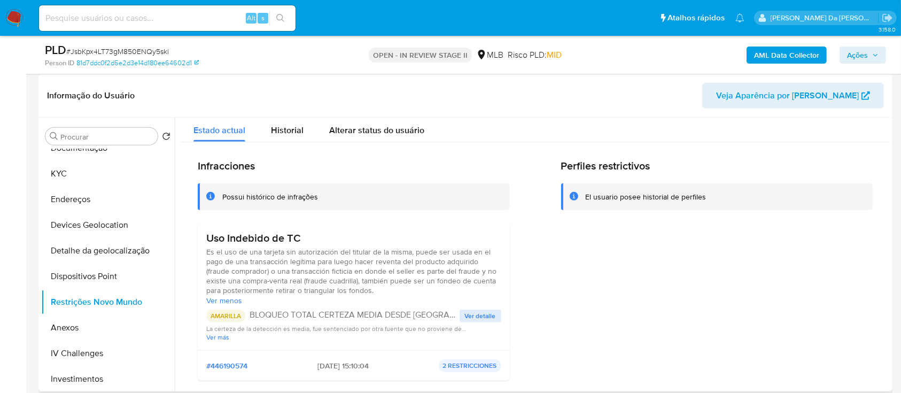
scroll to position [75, 0]
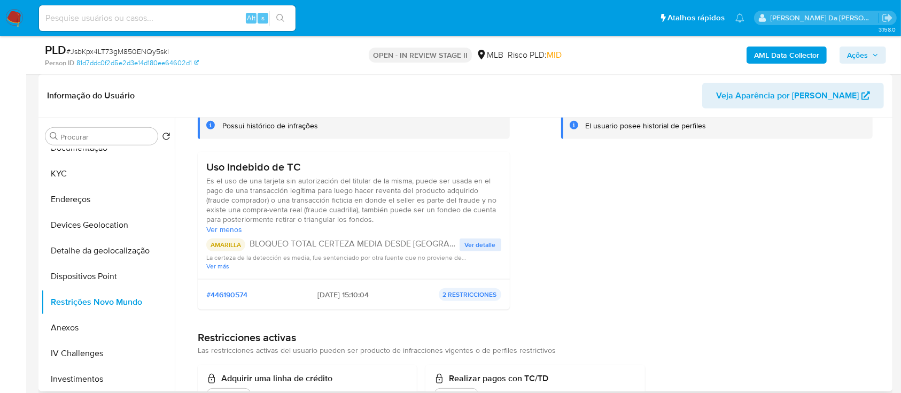
drag, startPoint x: 250, startPoint y: 241, endPoint x: 383, endPoint y: 244, distance: 132.6
click at [383, 244] on p "BLOQUEO TOTAL CERTEZA MEDIA DESDE SPA CON COMPLIANCE" at bounding box center [355, 243] width 210 height 11
click at [853, 57] on span "Ações" at bounding box center [857, 55] width 21 height 17
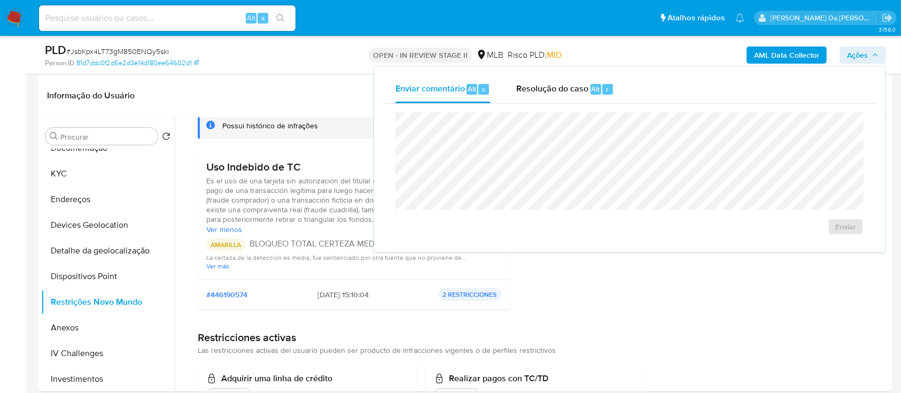
drag, startPoint x: 553, startPoint y: 79, endPoint x: 556, endPoint y: 107, distance: 28.5
click at [555, 80] on div "Resolução do caso Alt r" at bounding box center [565, 89] width 98 height 28
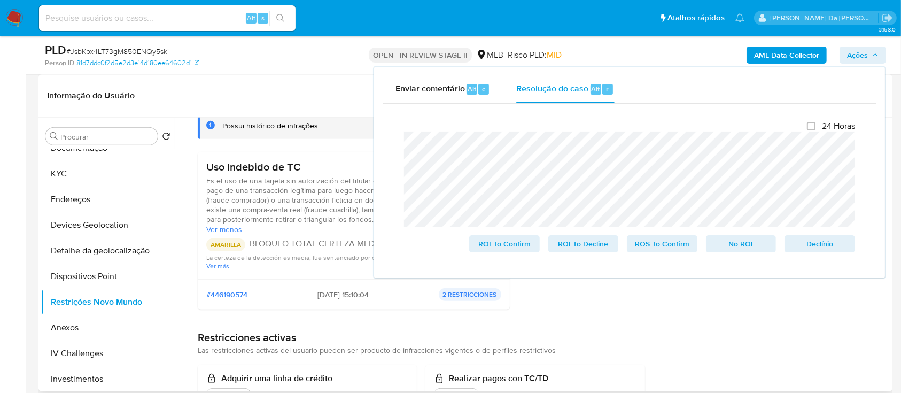
click at [324, 79] on div "Informação do Usuário Veja Aparência por Pessoa" at bounding box center [465, 95] width 854 height 43
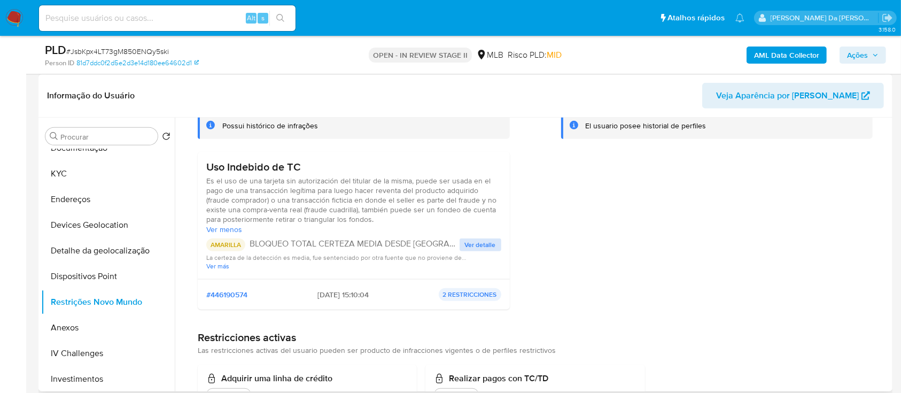
scroll to position [4, 0]
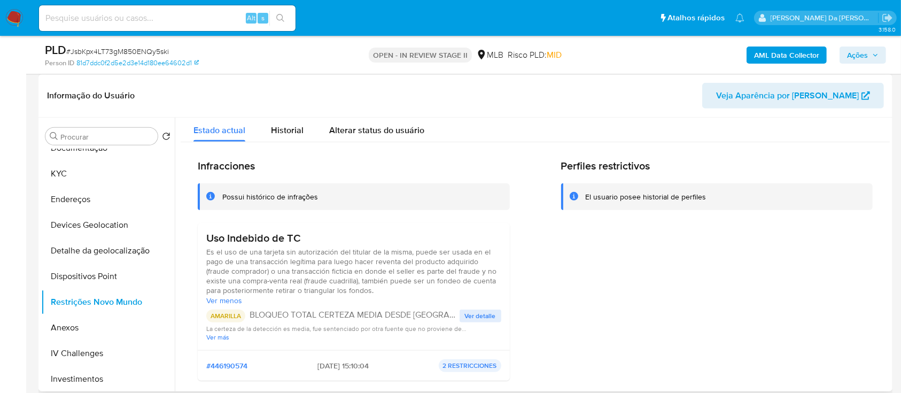
click at [471, 319] on span "Ver detalle" at bounding box center [480, 316] width 31 height 11
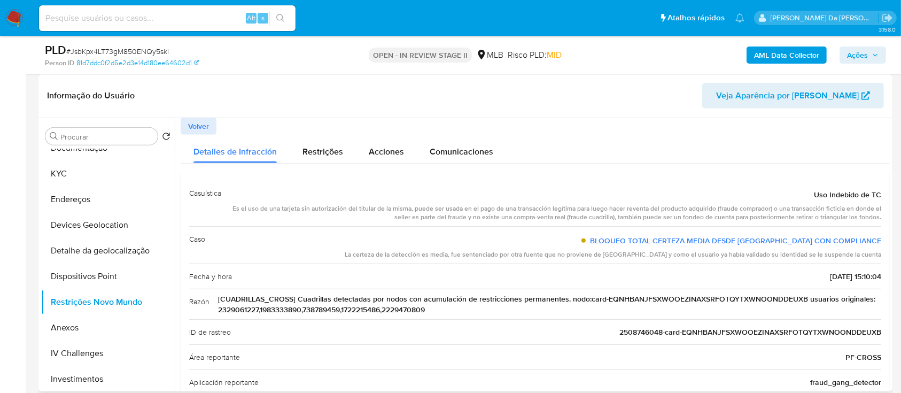
drag, startPoint x: 845, startPoint y: 274, endPoint x: 804, endPoint y: 276, distance: 41.2
click at [804, 276] on div "Fecha y hora 2025-07-17 - 15:10:04" at bounding box center [535, 276] width 692 height 25
click at [119, 272] on button "Dispositivos Point" at bounding box center [103, 277] width 125 height 26
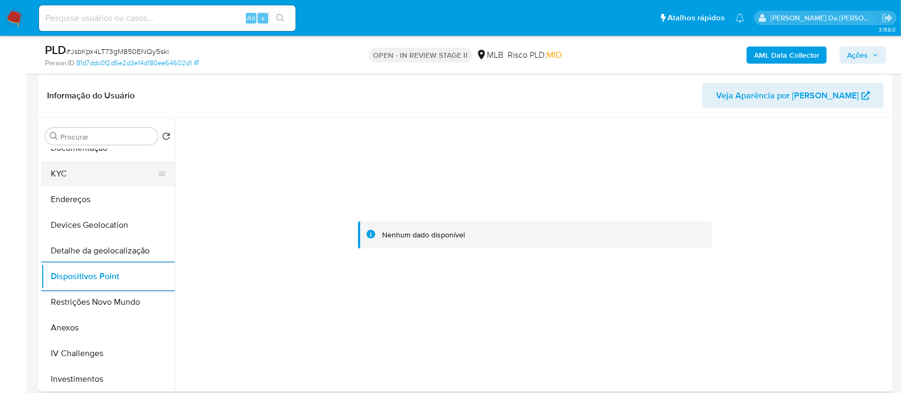
click at [81, 169] on button "KYC" at bounding box center [103, 174] width 125 height 26
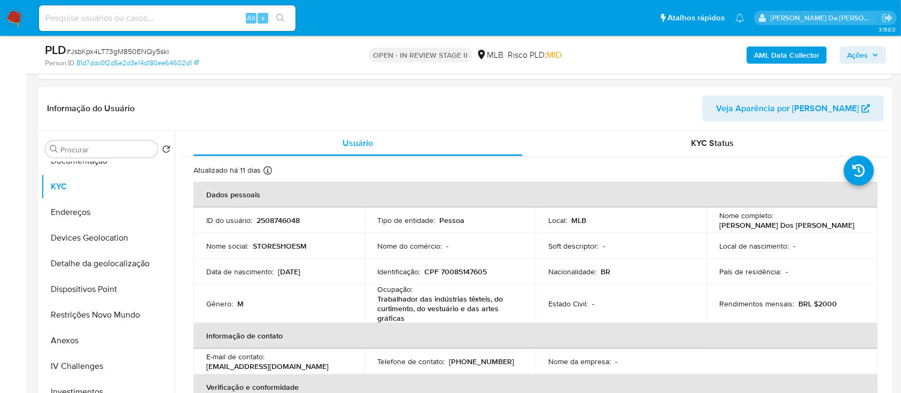
click at [474, 272] on p "CPF 70085147605" at bounding box center [455, 272] width 63 height 10
copy p "70085147605"
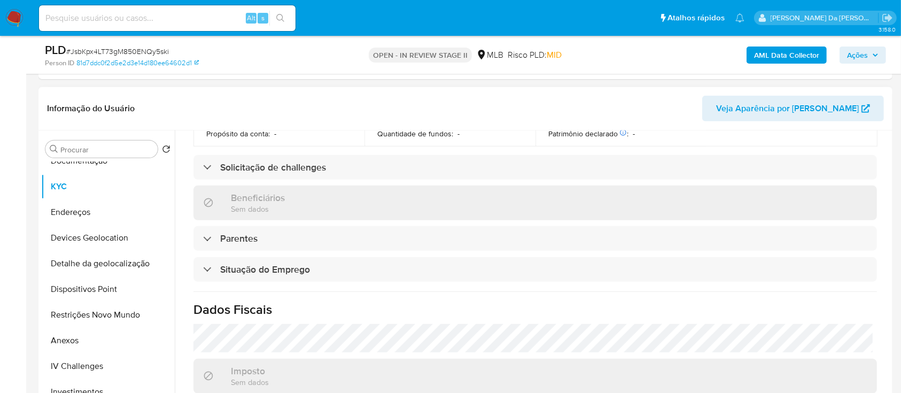
scroll to position [467, 0]
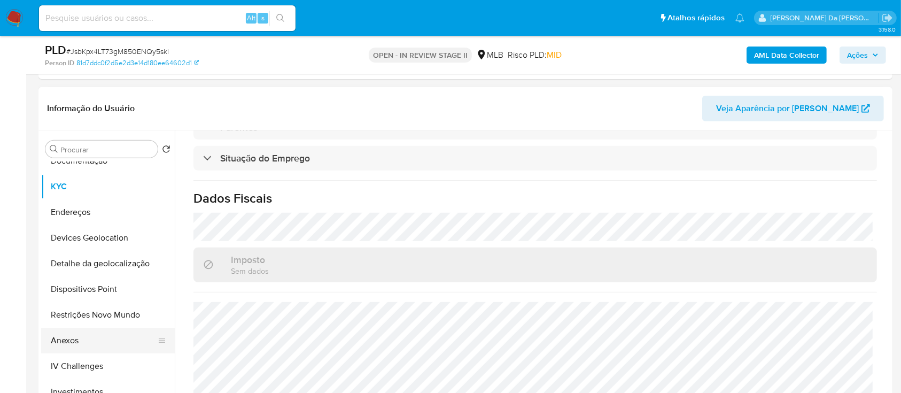
drag, startPoint x: 80, startPoint y: 344, endPoint x: 133, endPoint y: 315, distance: 61.0
click at [80, 344] on button "Anexos" at bounding box center [103, 341] width 125 height 26
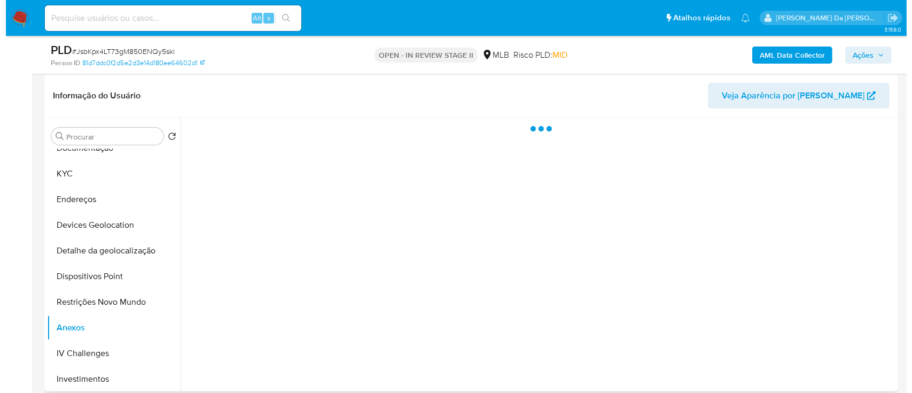
scroll to position [0, 0]
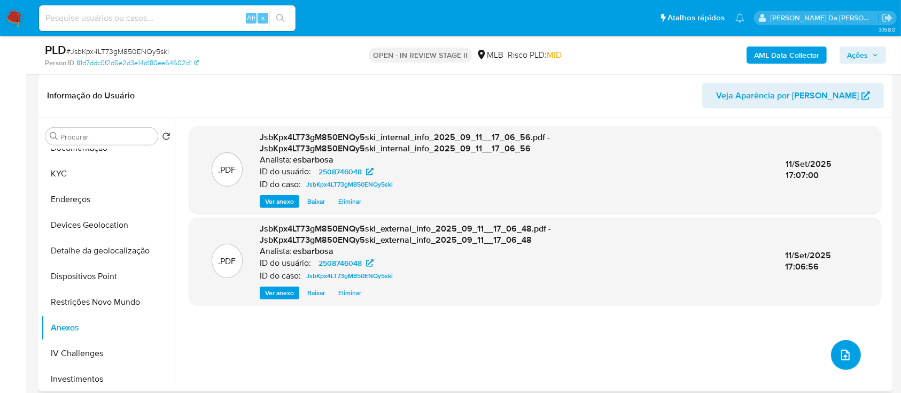
click at [842, 361] on button "upload-file" at bounding box center [846, 355] width 30 height 30
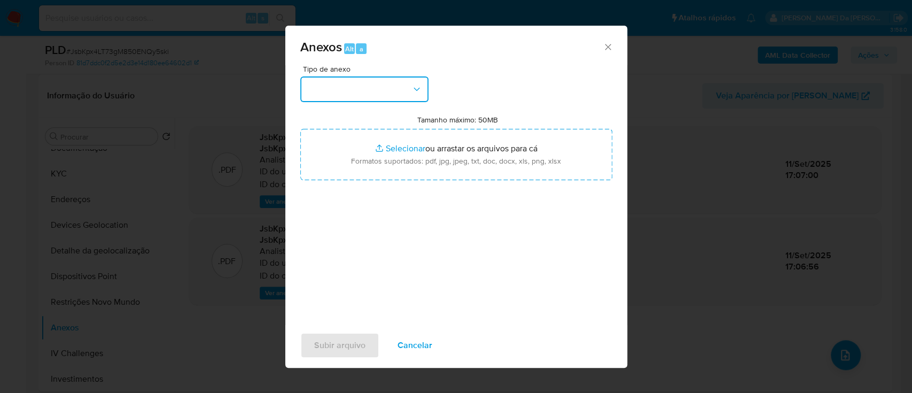
click at [385, 91] on button "button" at bounding box center [364, 89] width 128 height 26
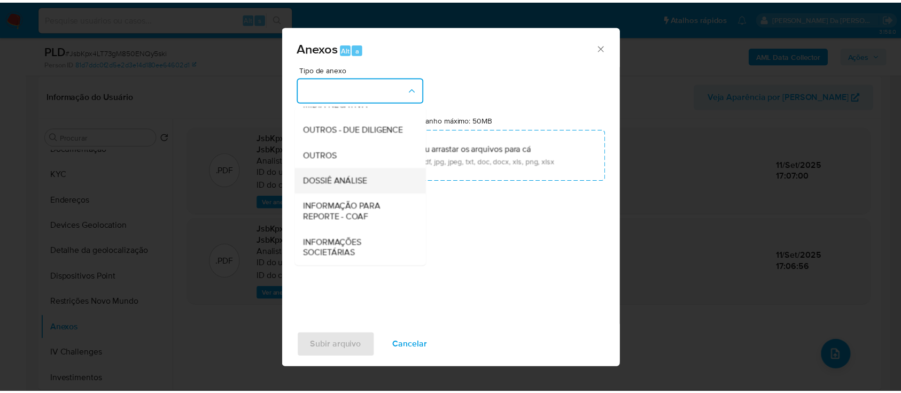
scroll to position [164, 0]
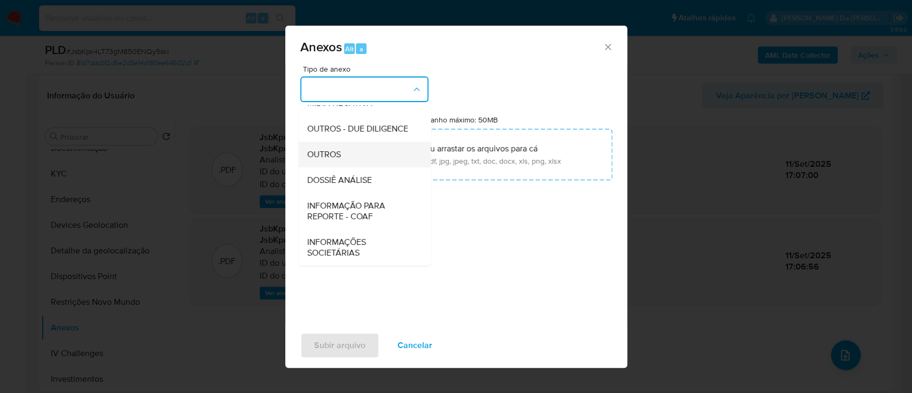
click at [324, 156] on span "OUTROS" at bounding box center [324, 154] width 34 height 11
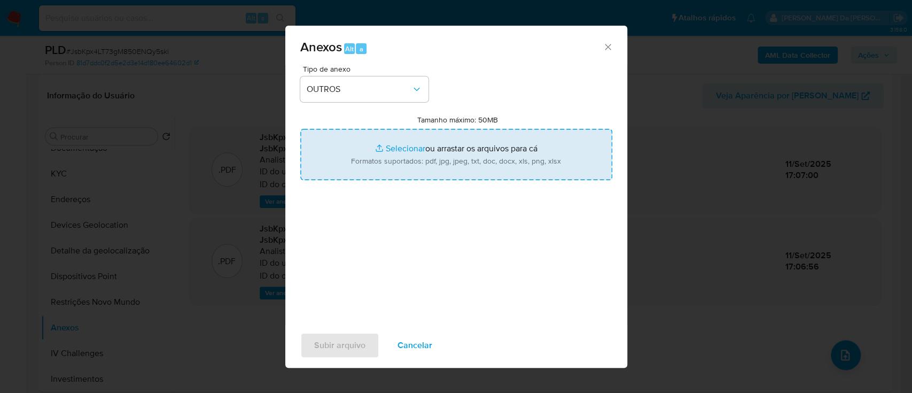
click at [407, 148] on input "Tamanho máximo: 50MB Selecionar arquivos" at bounding box center [456, 154] width 312 height 51
type input "C:\fakepath\Mulan 2508746048_2025_09_11_13_15_33.xlsx"
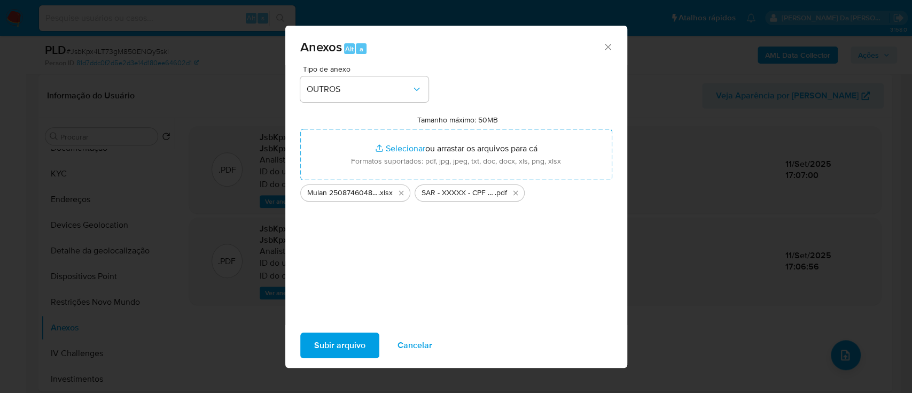
click at [342, 339] on span "Subir arquivo" at bounding box center [339, 346] width 51 height 24
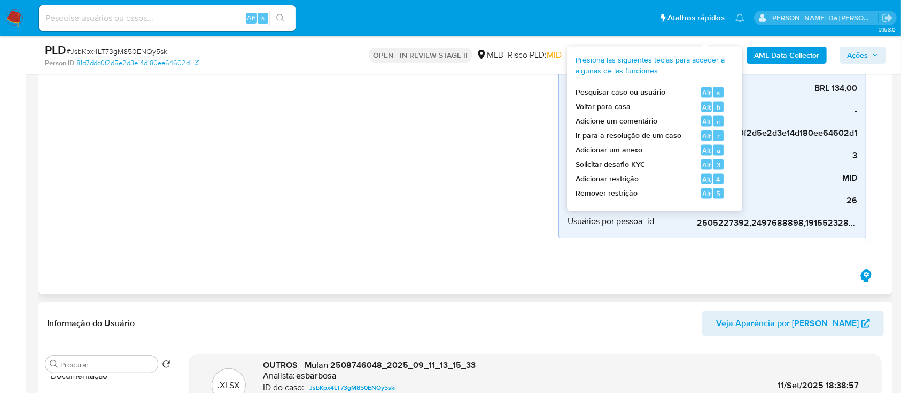
scroll to position [0, 0]
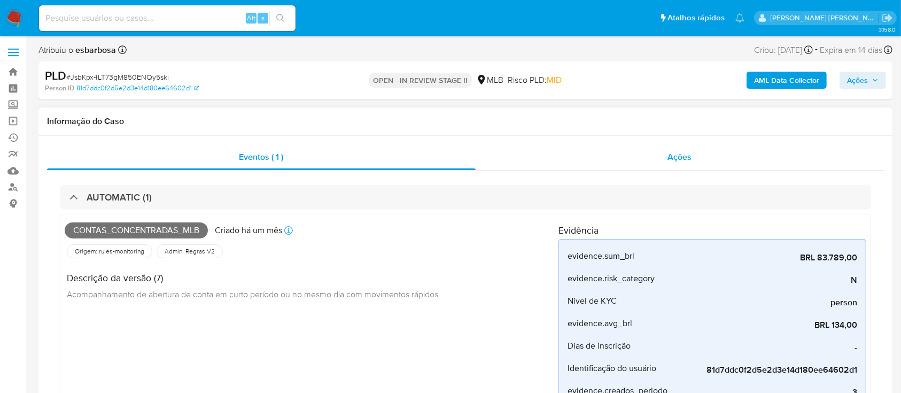
click div "Ações"
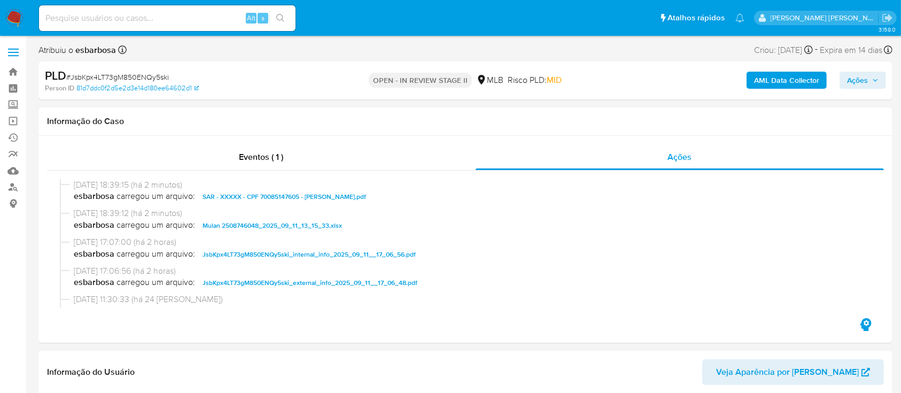
click span "Ações"
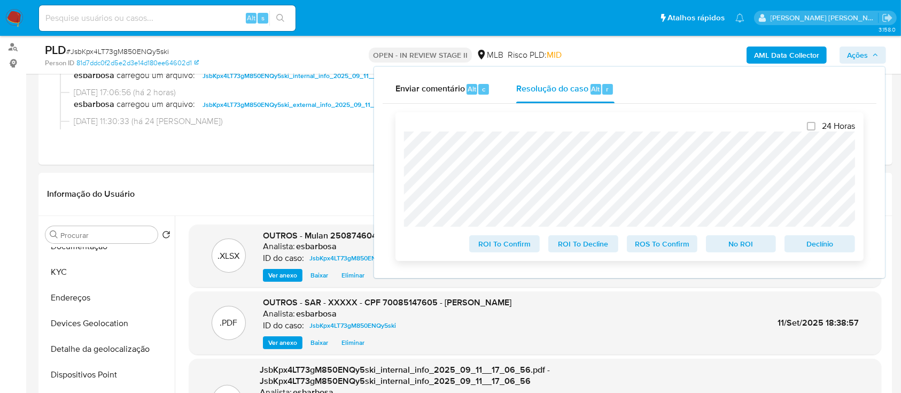
scroll to position [142, 0]
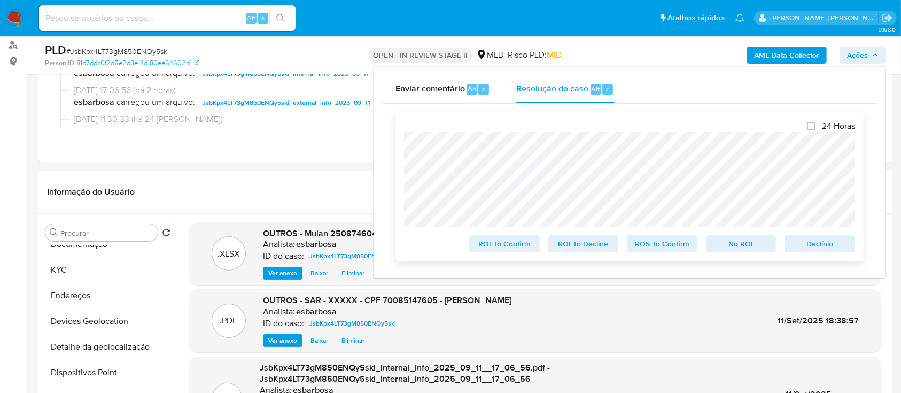
click span "ROS To Confirm"
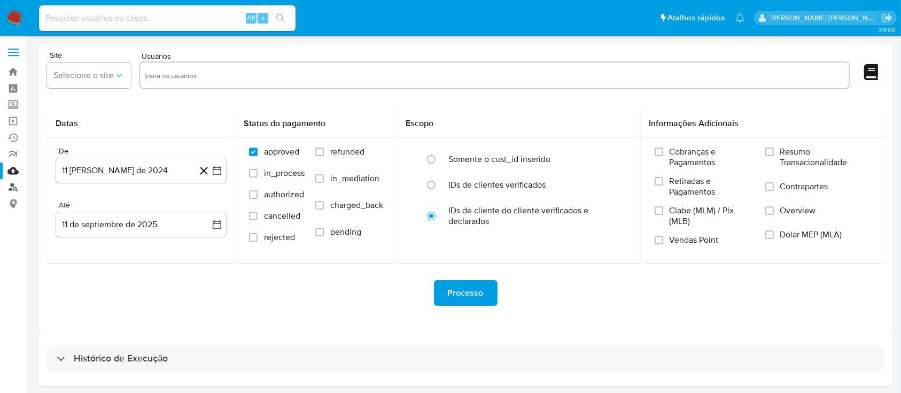
click at [16, 187] on link "Localizador de pessoas" at bounding box center [63, 187] width 127 height 17
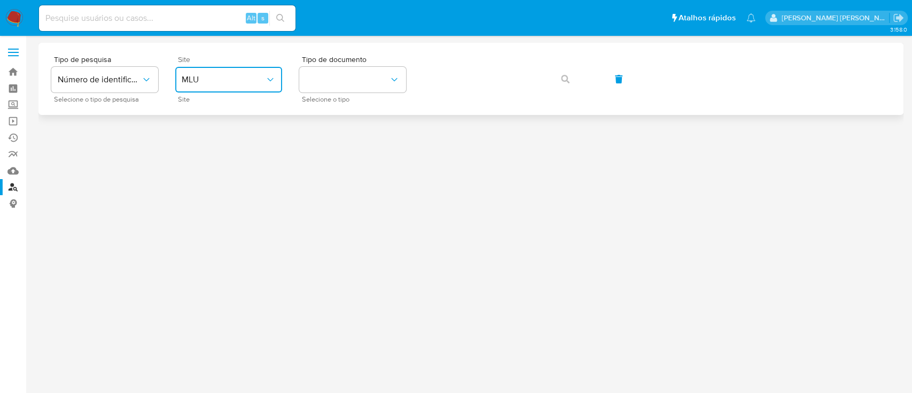
click at [248, 86] on button "MLU" at bounding box center [228, 80] width 107 height 26
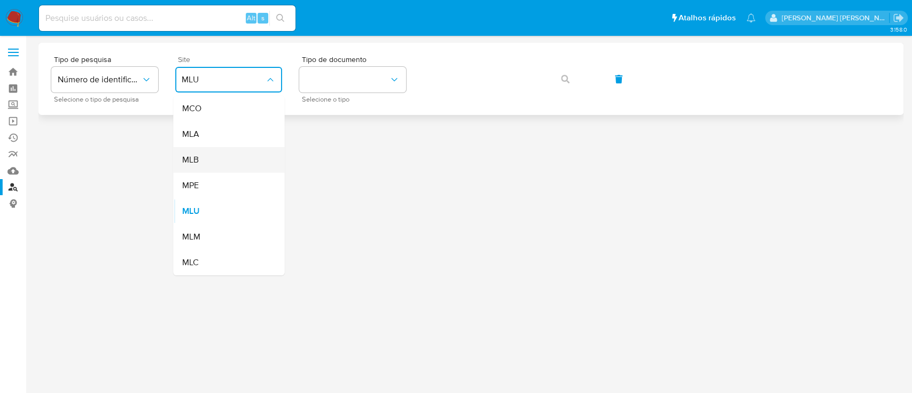
click at [239, 153] on div "MLB" at bounding box center [226, 160] width 88 height 26
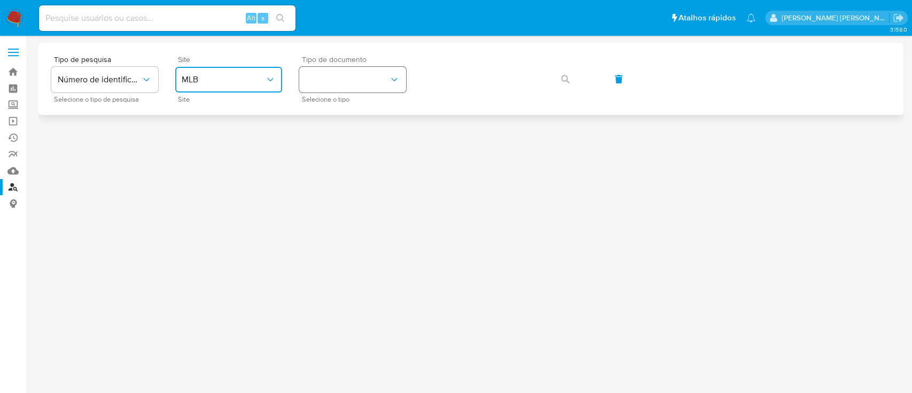
drag, startPoint x: 316, startPoint y: 82, endPoint x: 357, endPoint y: 82, distance: 40.1
click at [321, 82] on button "identificationType" at bounding box center [352, 80] width 107 height 26
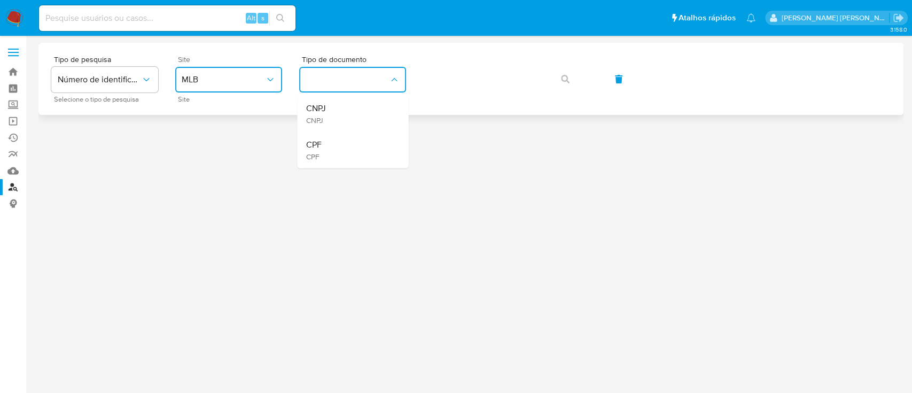
drag, startPoint x: 340, startPoint y: 145, endPoint x: 420, endPoint y: 100, distance: 91.0
click at [343, 145] on div "CPF CPF" at bounding box center [350, 150] width 88 height 36
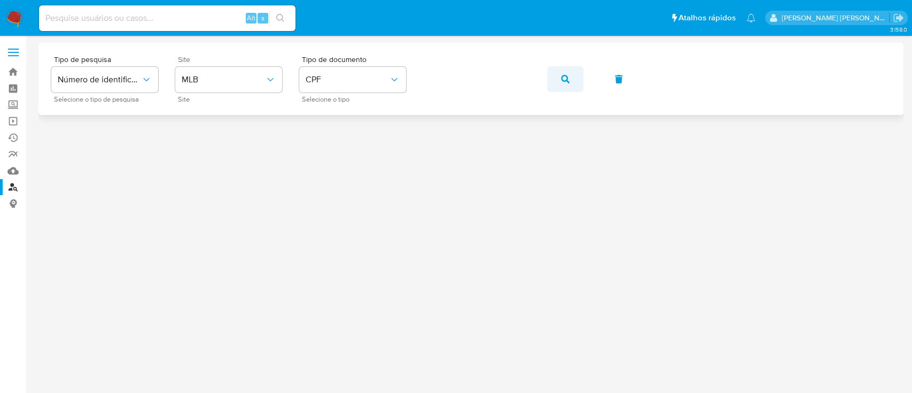
click at [563, 81] on icon "button" at bounding box center [565, 79] width 9 height 9
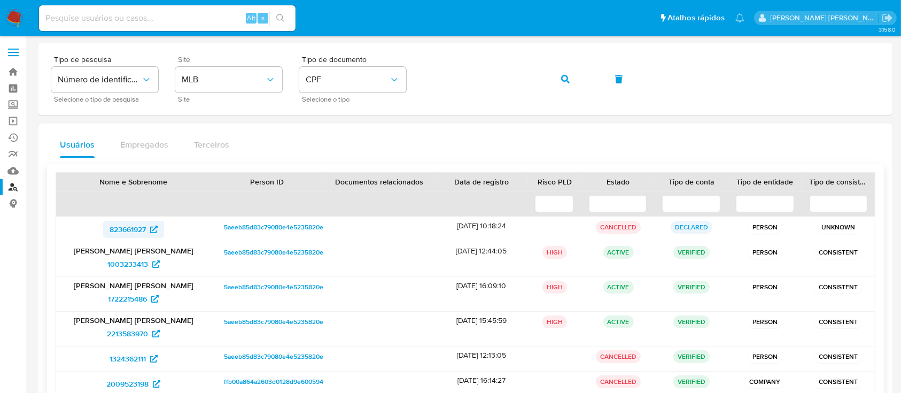
scroll to position [71, 0]
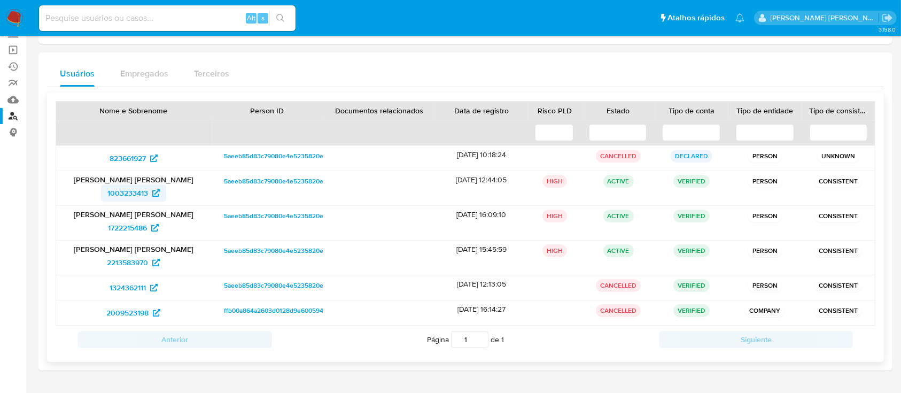
click at [126, 193] on span "1003233413" at bounding box center [127, 192] width 41 height 17
click at [124, 230] on span "1722215486" at bounding box center [127, 227] width 39 height 17
click at [127, 259] on span "2213583970" at bounding box center [127, 262] width 41 height 17
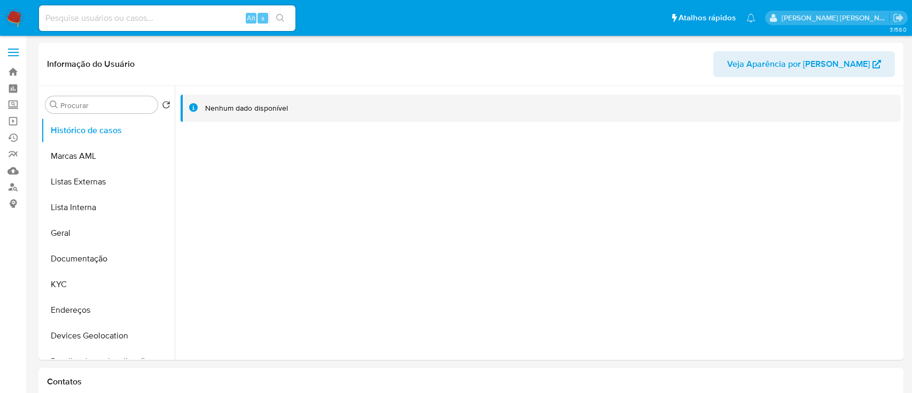
select select "10"
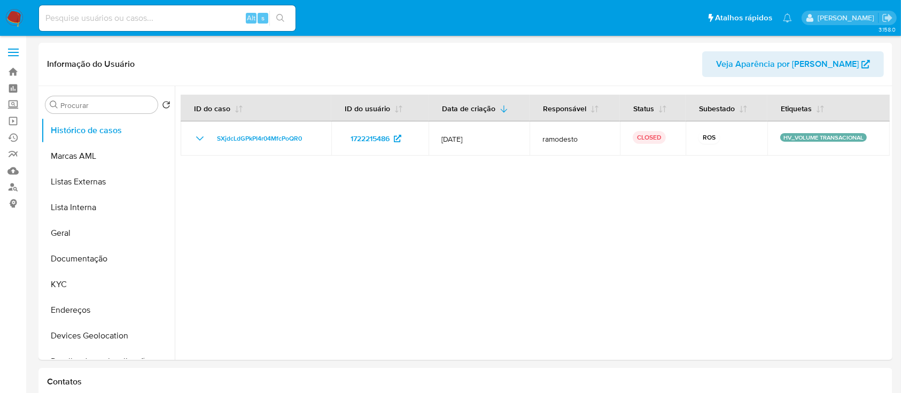
select select "10"
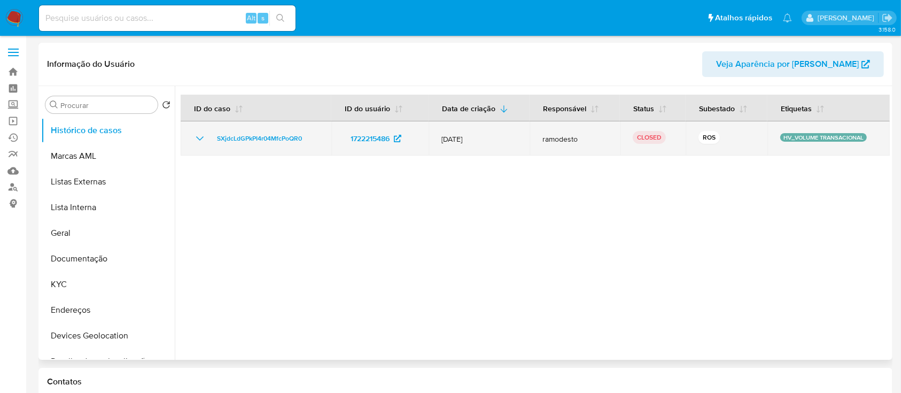
click at [200, 137] on icon "Mostrar/Ocultar" at bounding box center [199, 138] width 13 height 13
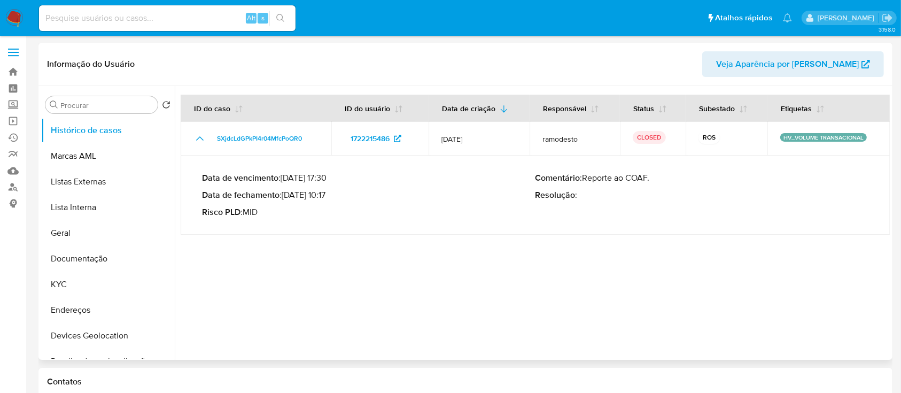
drag, startPoint x: 330, startPoint y: 195, endPoint x: 284, endPoint y: 197, distance: 45.5
click at [284, 197] on p "Data de fechamento : 21/08/2024 10:17" at bounding box center [369, 195] width 334 height 11
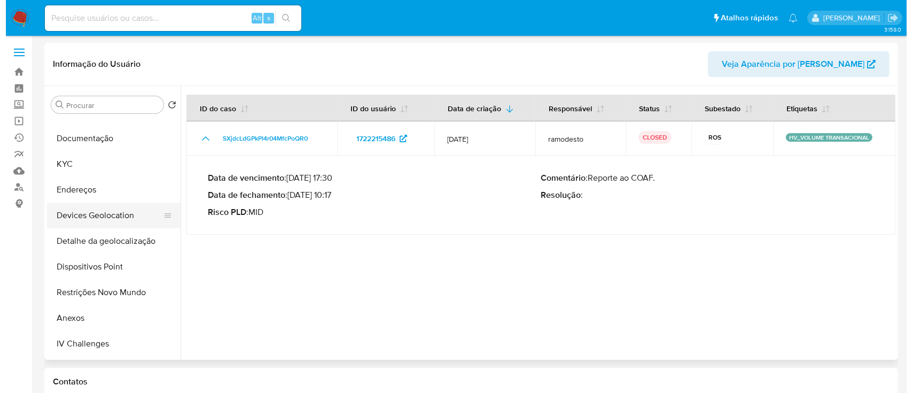
scroll to position [142, 0]
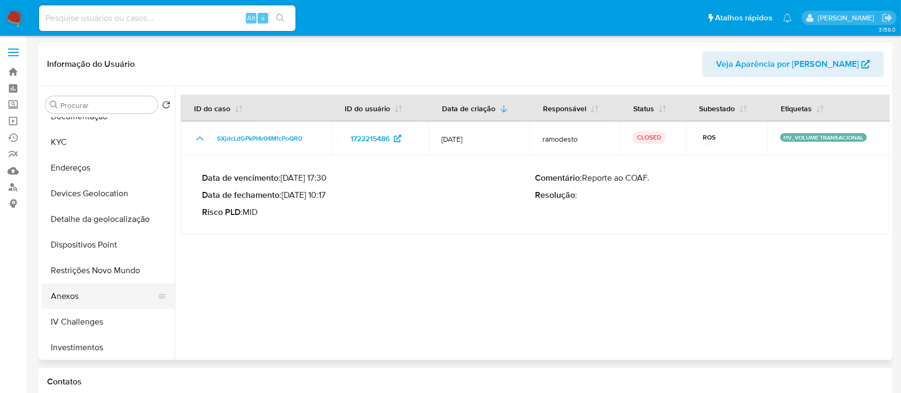
click at [77, 295] on button "Anexos" at bounding box center [103, 296] width 125 height 26
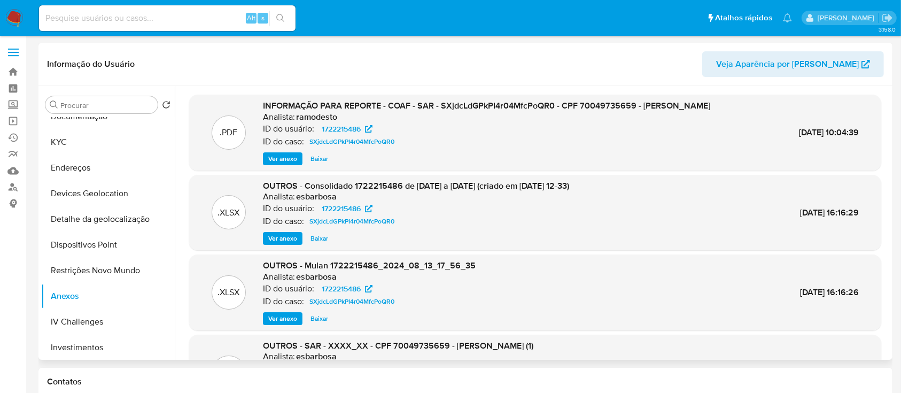
click at [289, 164] on span "Ver anexo" at bounding box center [282, 158] width 29 height 11
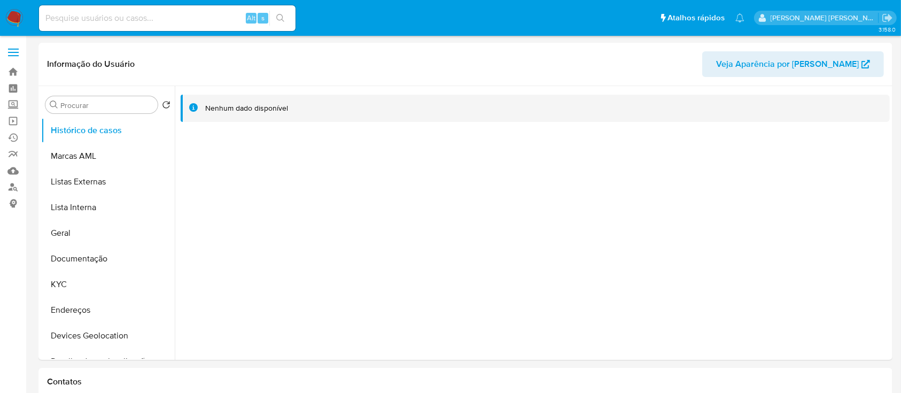
select select "10"
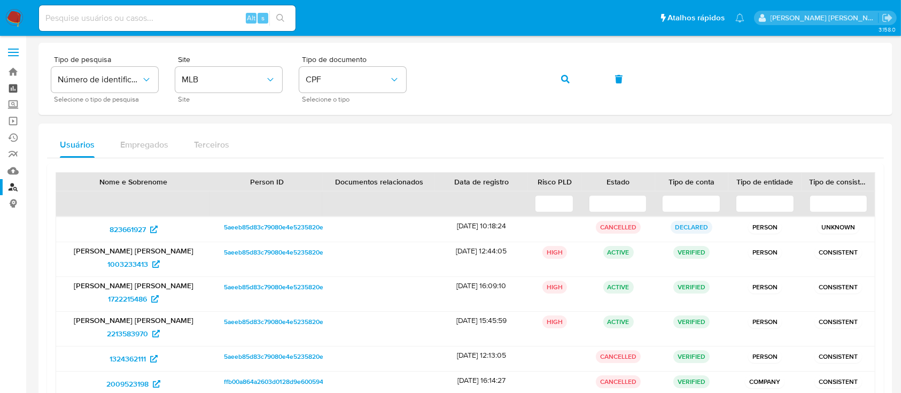
click at [14, 89] on link "Painel" at bounding box center [63, 88] width 127 height 17
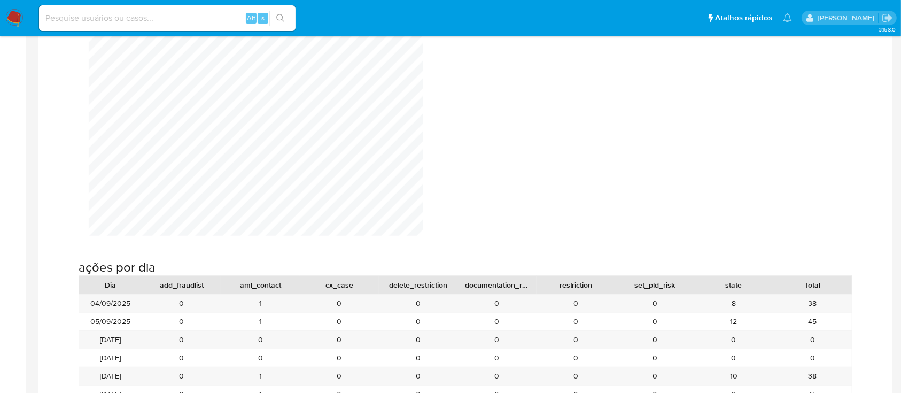
scroll to position [1283, 0]
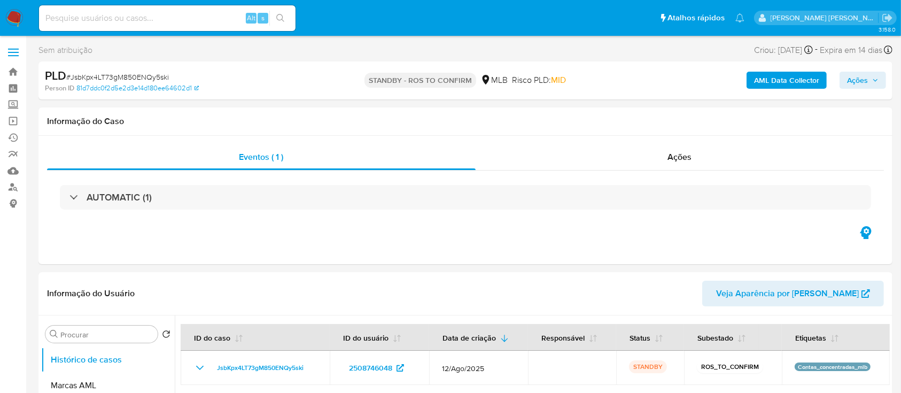
select select "10"
